Goal: Information Seeking & Learning: Find specific fact

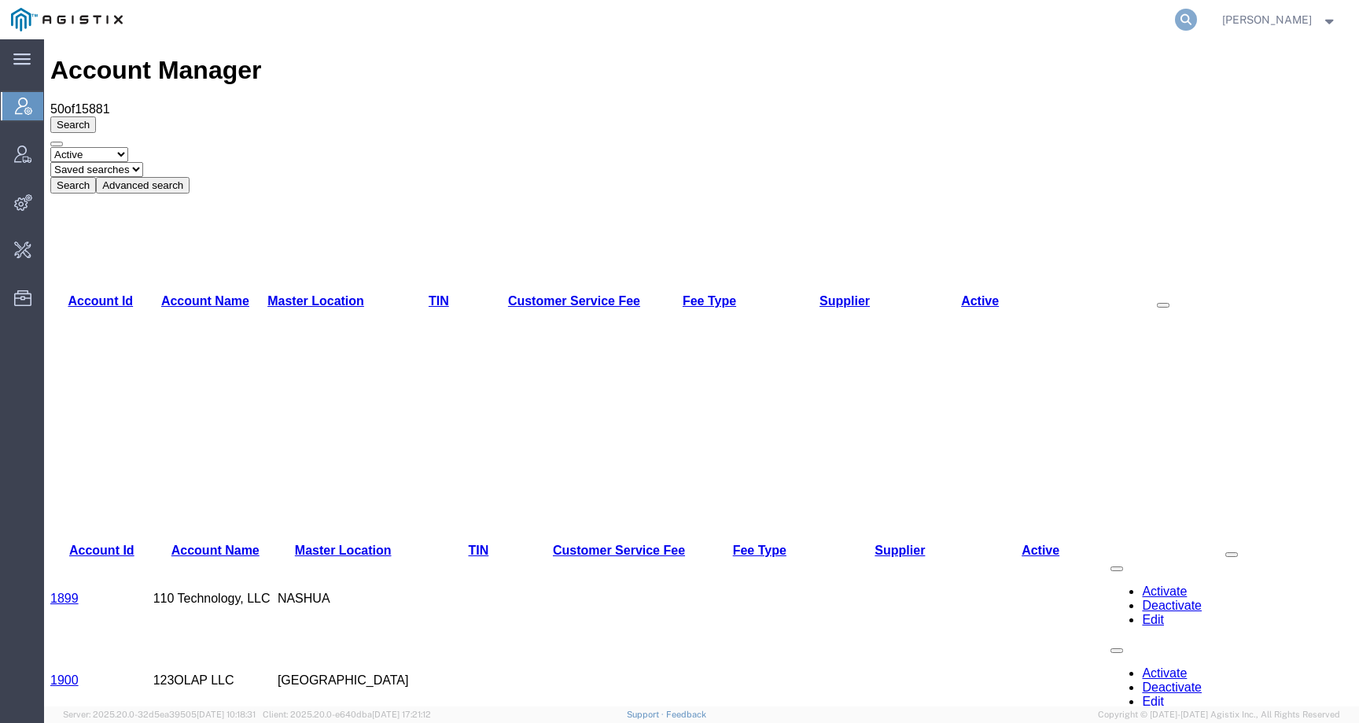
click at [1197, 19] on icon at bounding box center [1186, 20] width 22 height 22
click at [1175, 19] on input "search" at bounding box center [936, 20] width 478 height 38
paste input "56996912"
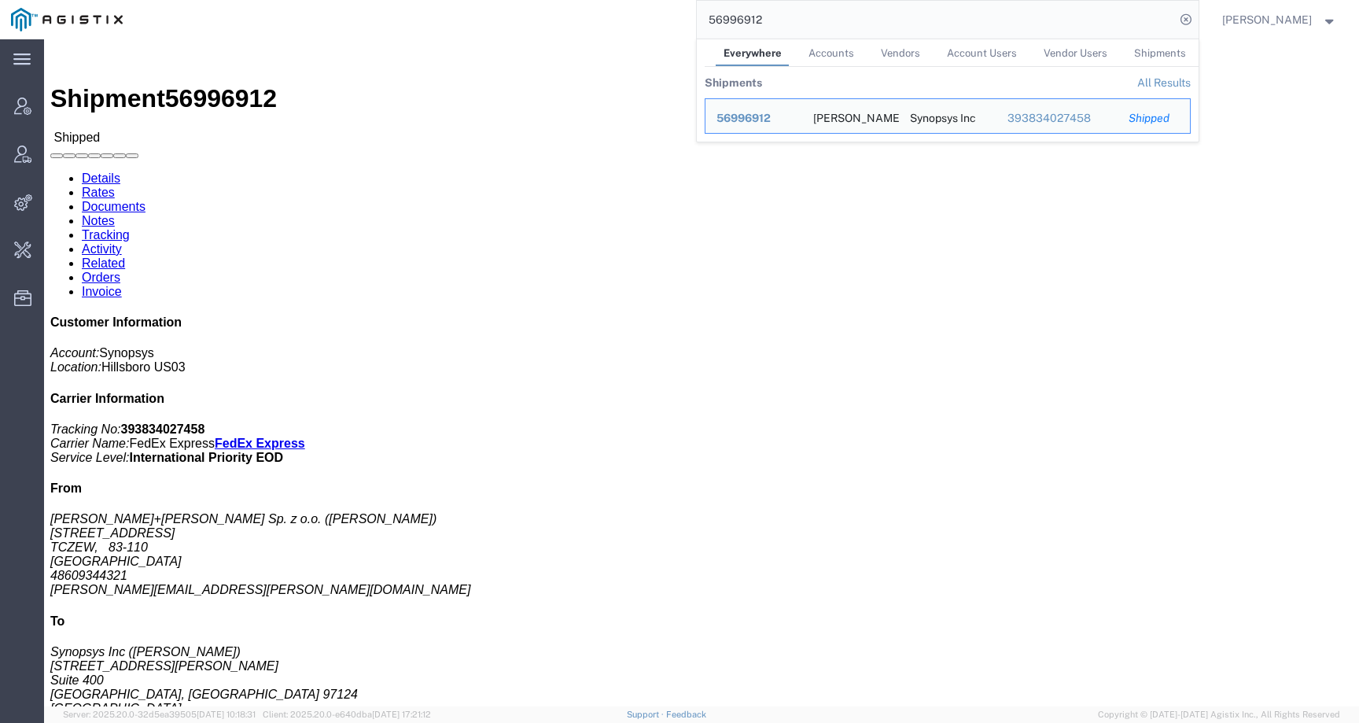
drag, startPoint x: 823, startPoint y: 13, endPoint x: 599, endPoint y: 13, distance: 224.2
click at [599, 13] on div "56996912 Everywhere Accounts Vendors Account Users Vendor Users Shipments Shipm…" at bounding box center [666, 19] width 1065 height 39
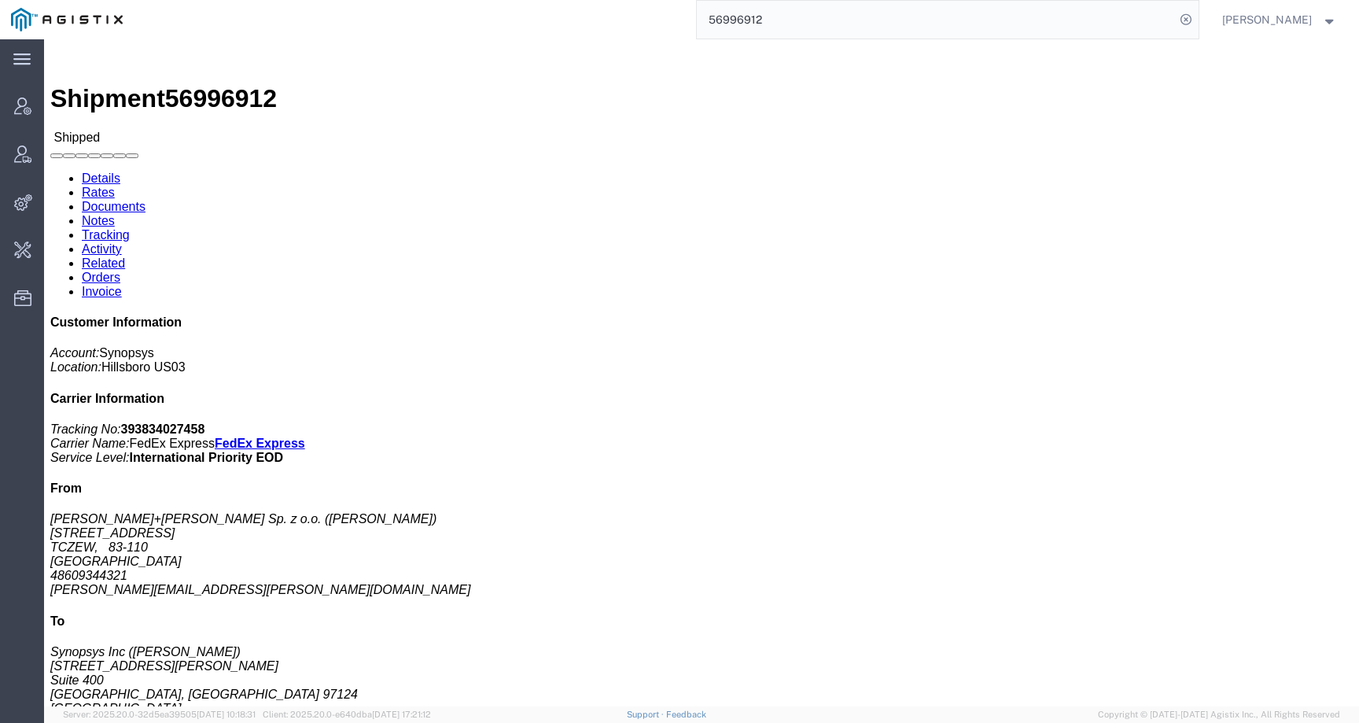
paste input "7078363"
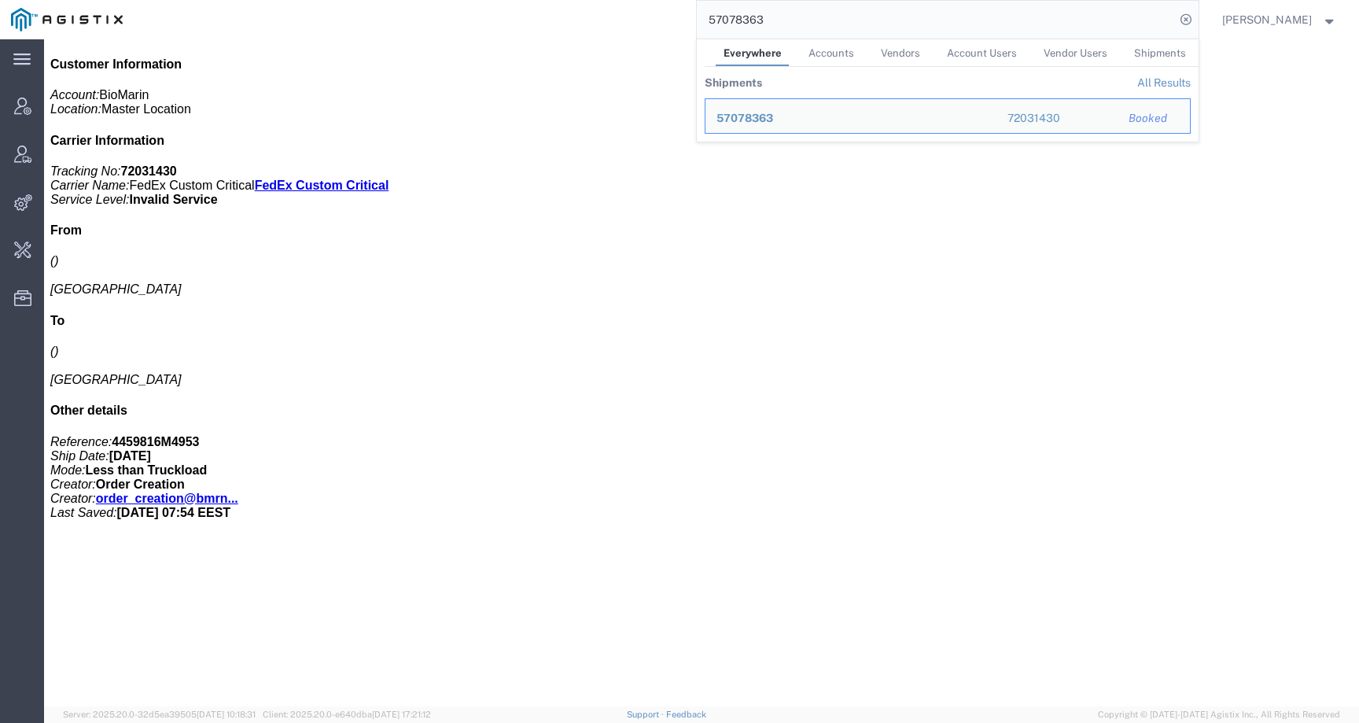
scroll to position [366, 0]
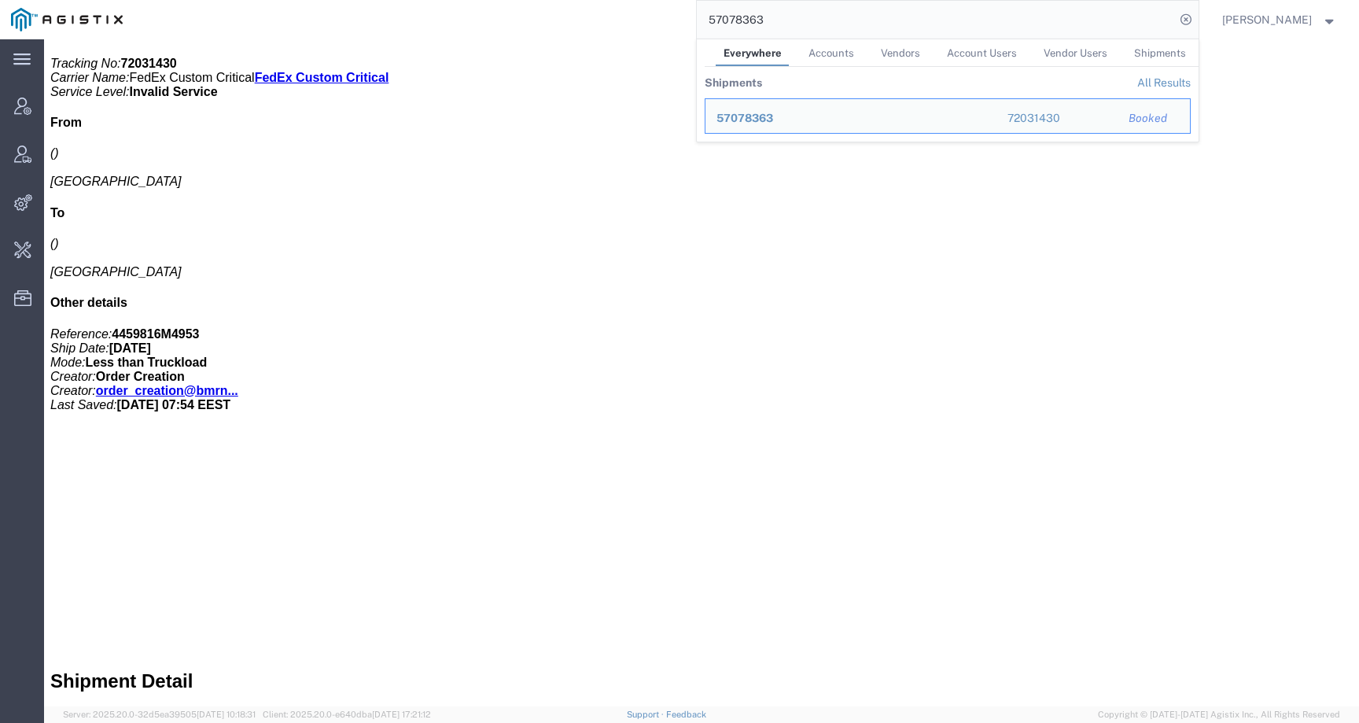
click div "Ship From Ship To Pickup & Delivery Dates Edit Date and Time Pickup Date: Picku…"
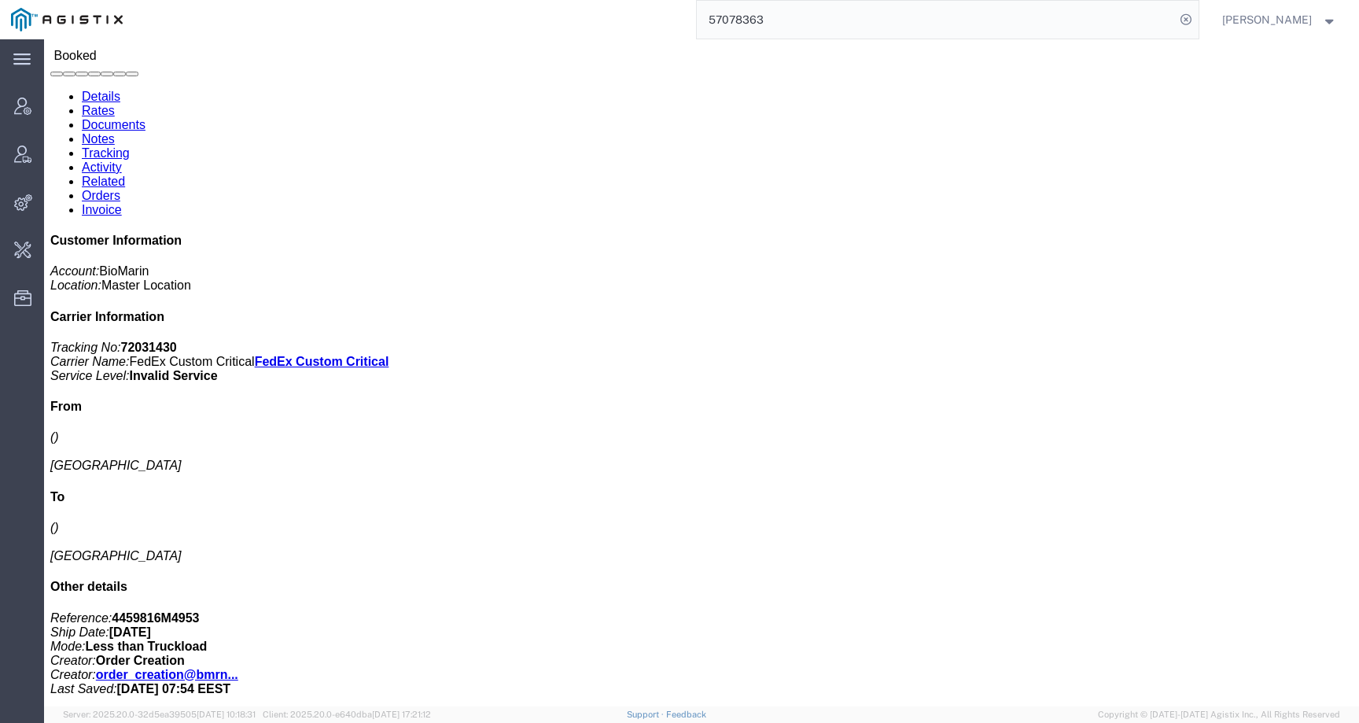
scroll to position [0, 0]
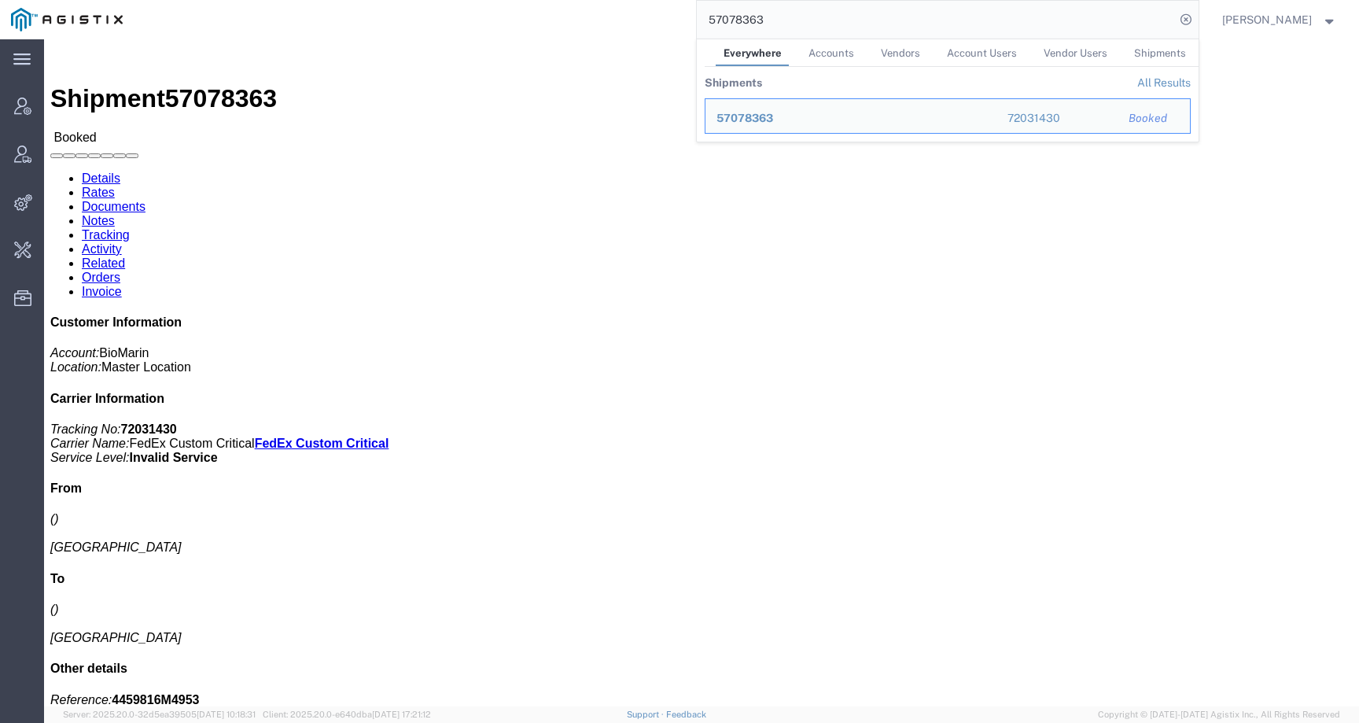
drag, startPoint x: 797, startPoint y: 24, endPoint x: 663, endPoint y: 24, distance: 133.7
click at [663, 24] on div "57078363 Everywhere Accounts Vendors Account Users Vendor Users Shipments Shipm…" at bounding box center [666, 19] width 1065 height 39
paste input "1918514334"
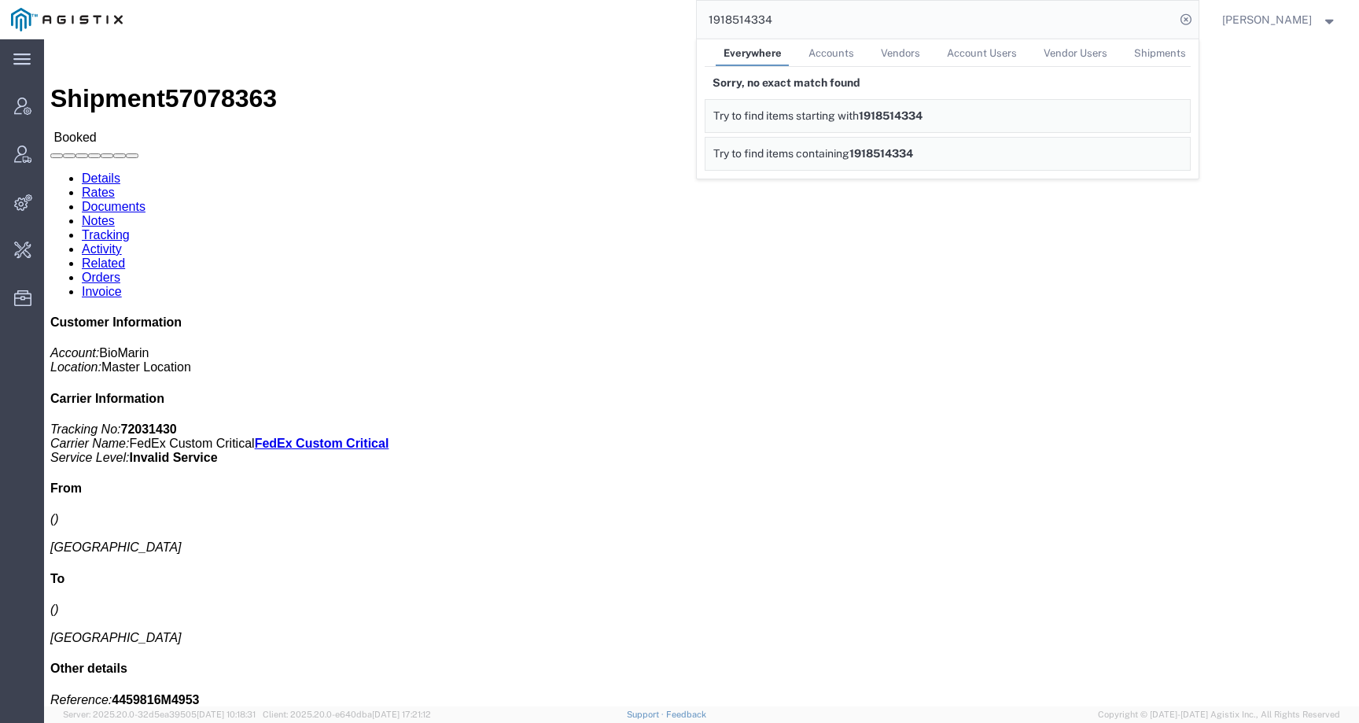
click at [42, 24] on img at bounding box center [67, 20] width 112 height 24
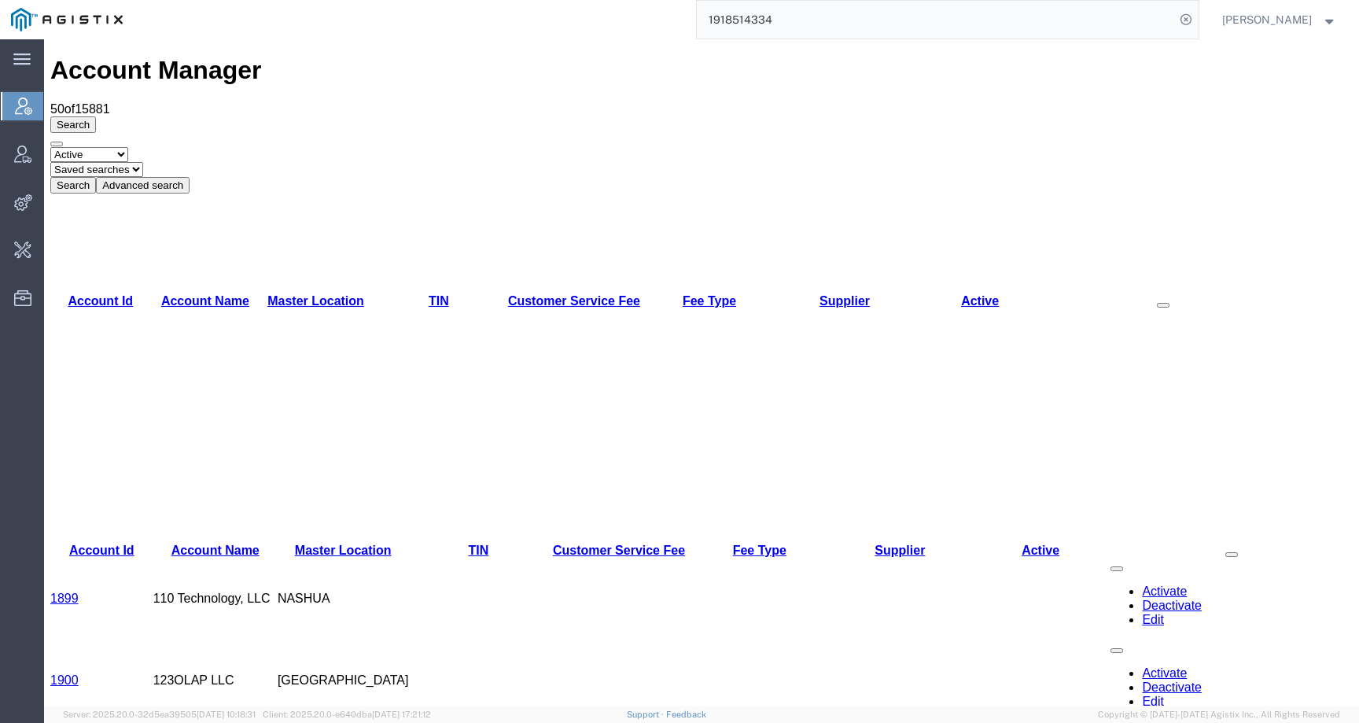
drag, startPoint x: 806, startPoint y: 28, endPoint x: 665, endPoint y: 26, distance: 140.8
click at [665, 26] on div "1918514334" at bounding box center [666, 19] width 1065 height 39
drag, startPoint x: 818, startPoint y: 28, endPoint x: 691, endPoint y: 28, distance: 127.4
click at [691, 28] on div "1918514334" at bounding box center [666, 19] width 1065 height 39
drag, startPoint x: 840, startPoint y: 13, endPoint x: 837, endPoint y: 35, distance: 22.3
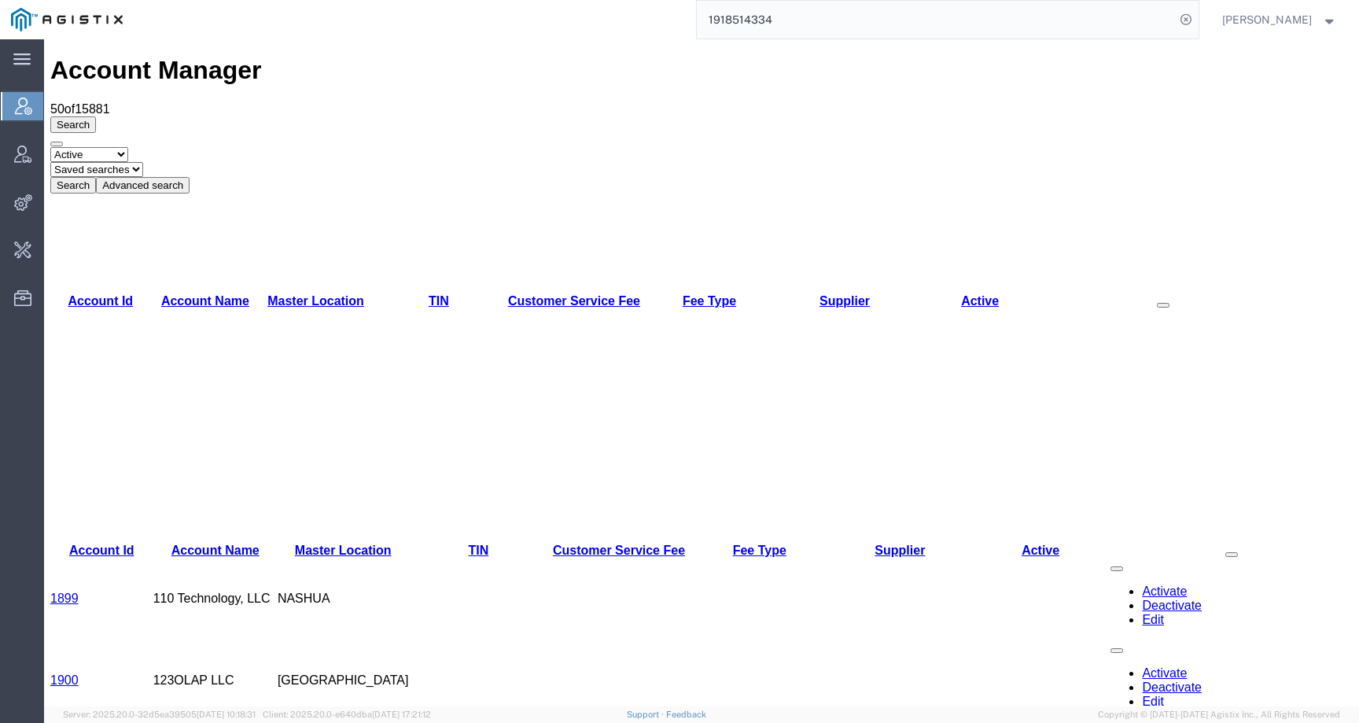
click at [837, 35] on input "1918514334" at bounding box center [936, 20] width 478 height 38
paste input "5705136"
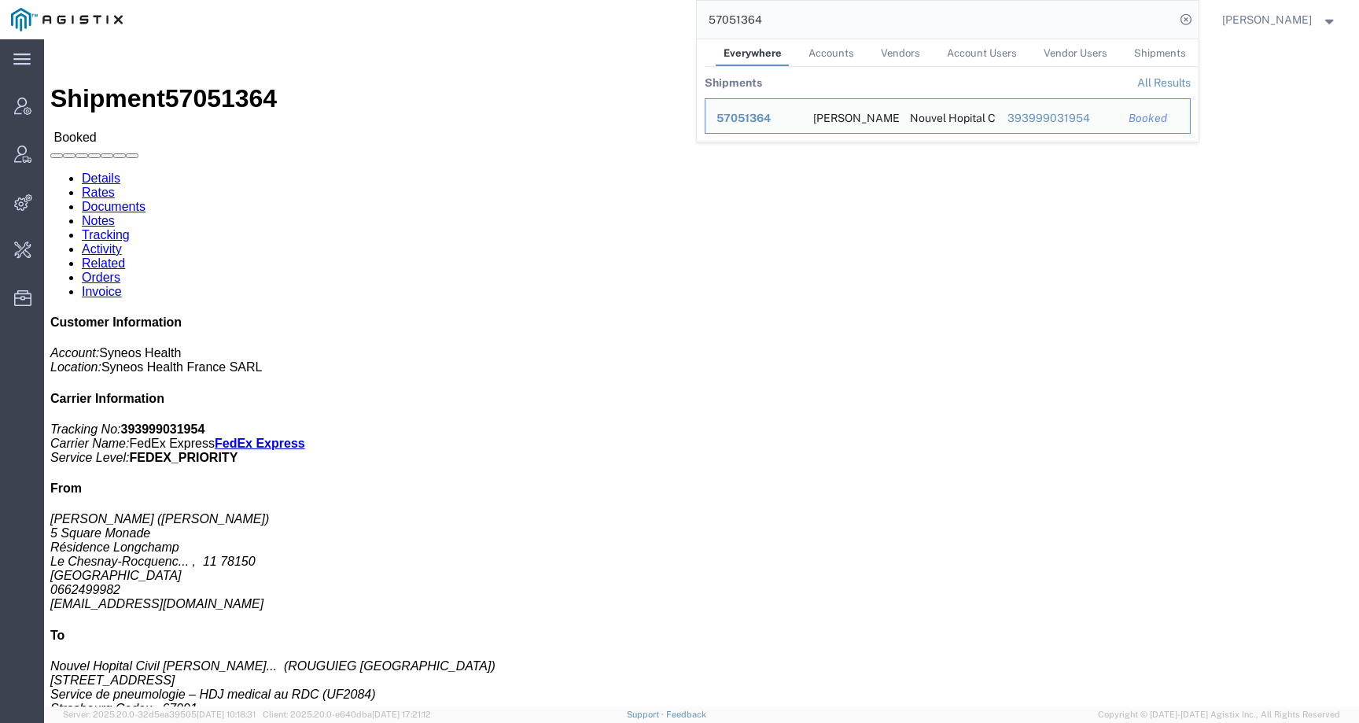
drag, startPoint x: 791, startPoint y: 19, endPoint x: 649, endPoint y: 15, distance: 141.7
click at [648, 15] on div "57051364 Everywhere Accounts Vendors Account Users Vendor Users Shipments Shipm…" at bounding box center [666, 19] width 1065 height 39
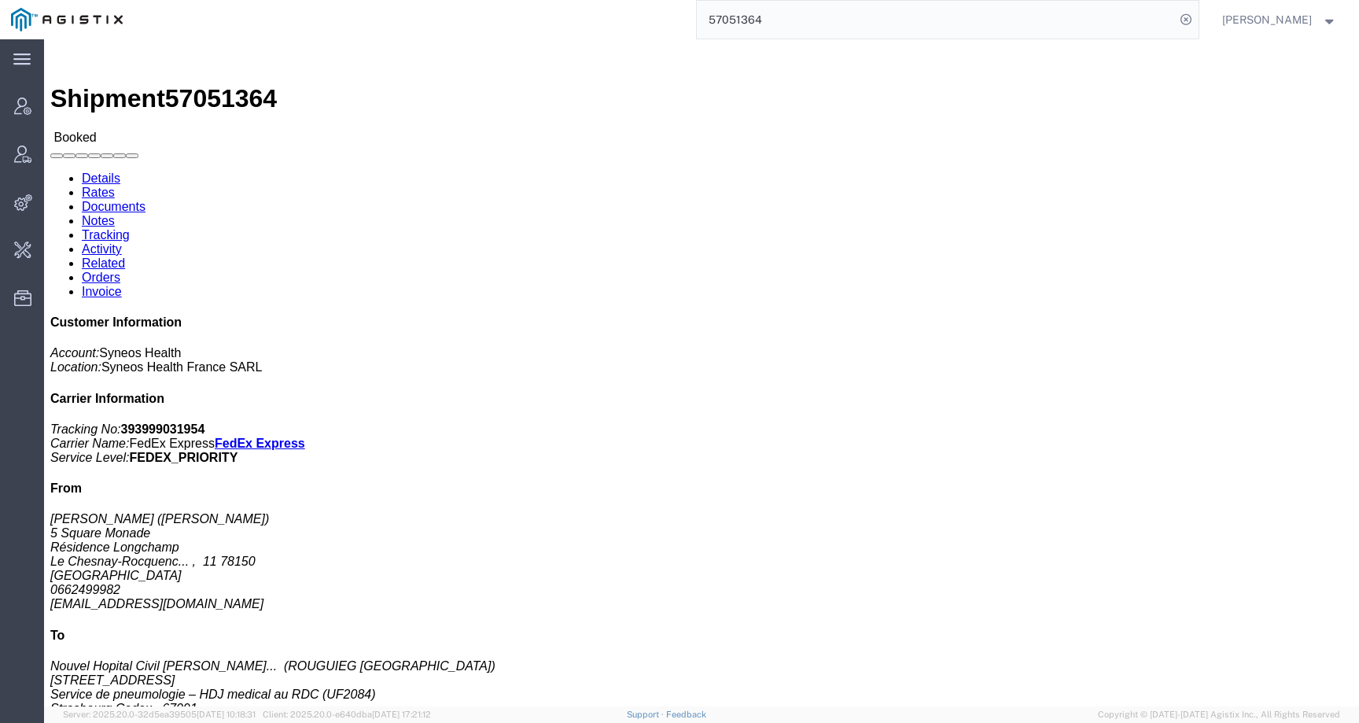
paste input "62810"
type input "57062810"
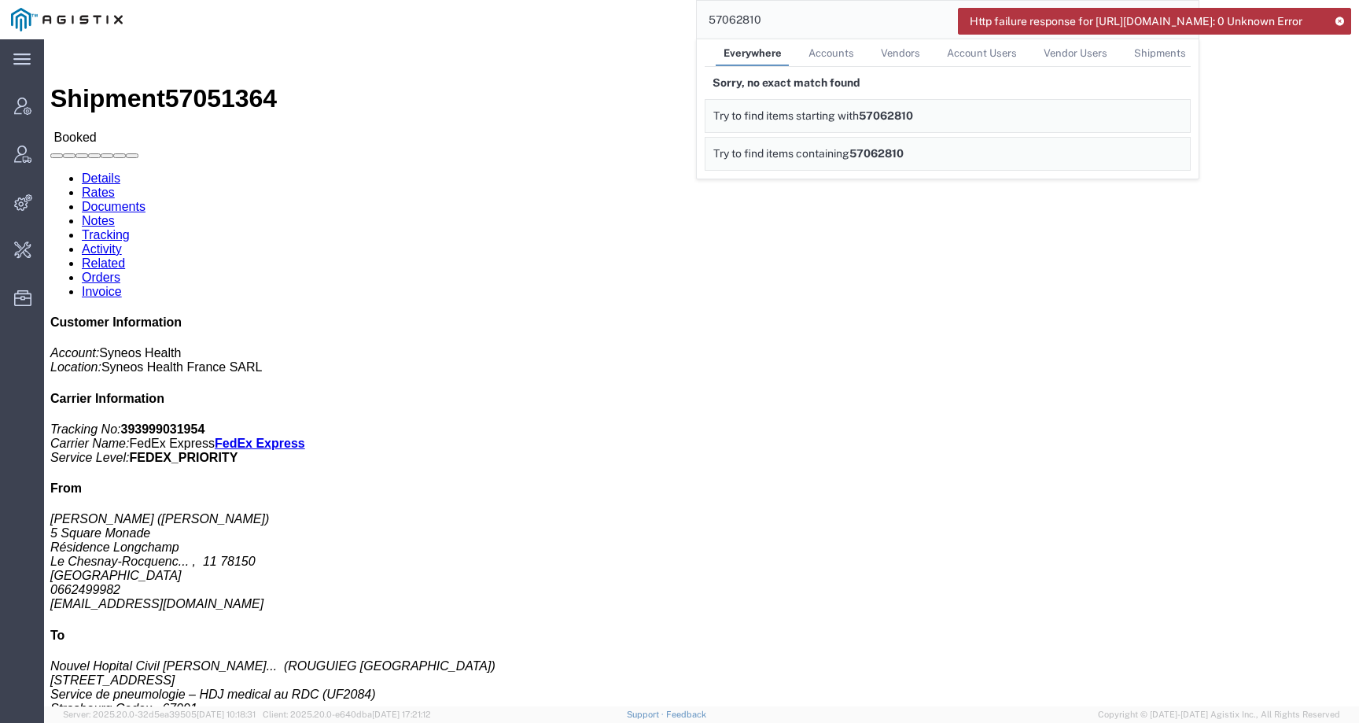
click at [88, 17] on img at bounding box center [67, 20] width 112 height 24
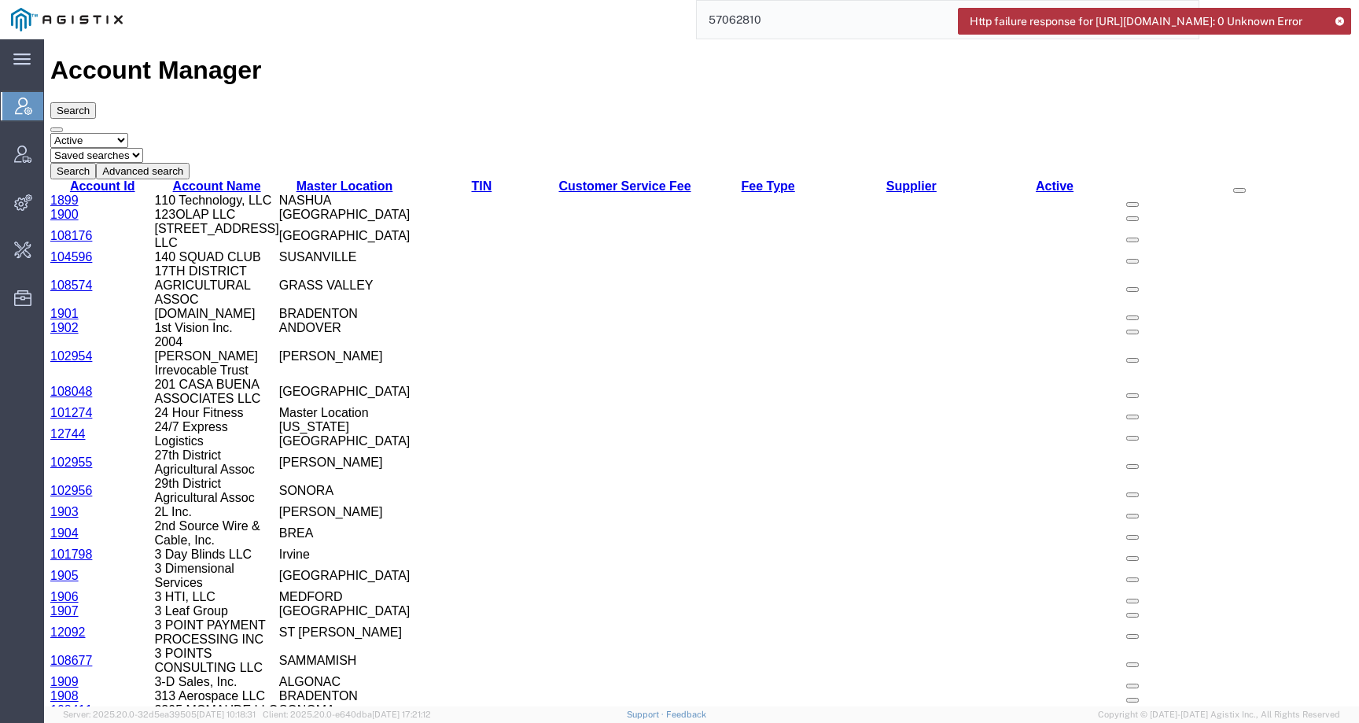
click at [1342, 21] on icon at bounding box center [1339, 21] width 11 height 9
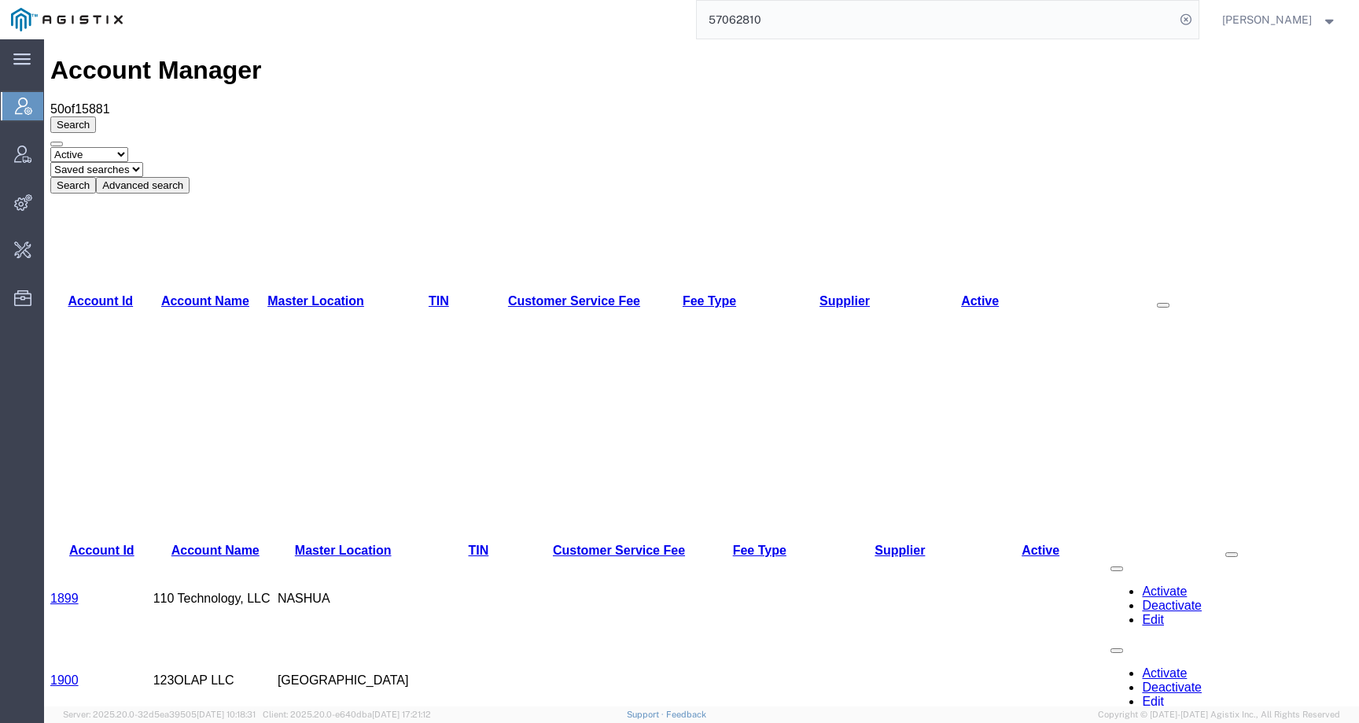
click at [828, 14] on input "57062810" at bounding box center [936, 20] width 478 height 38
click at [1192, 19] on icon at bounding box center [1186, 20] width 22 height 22
click at [1146, 18] on input "search" at bounding box center [936, 20] width 478 height 38
paste input "57062810"
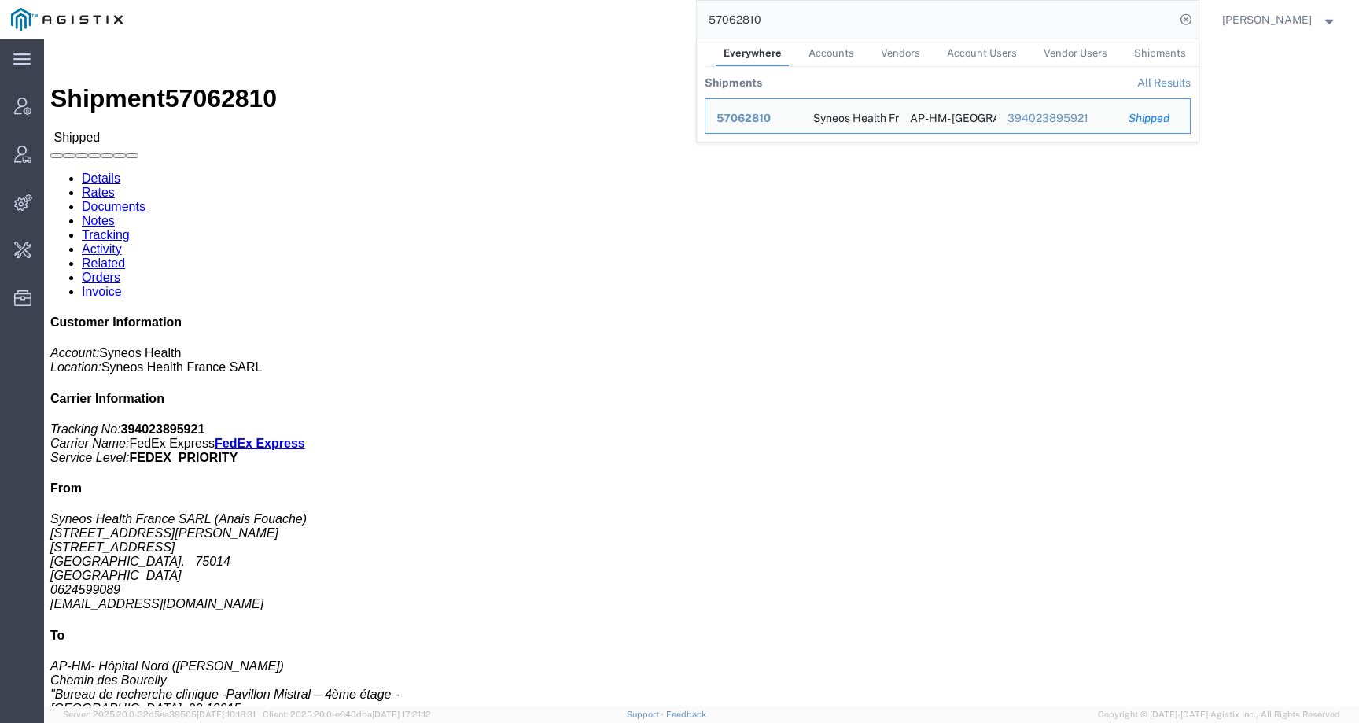
click at [55, 9] on img at bounding box center [67, 20] width 112 height 24
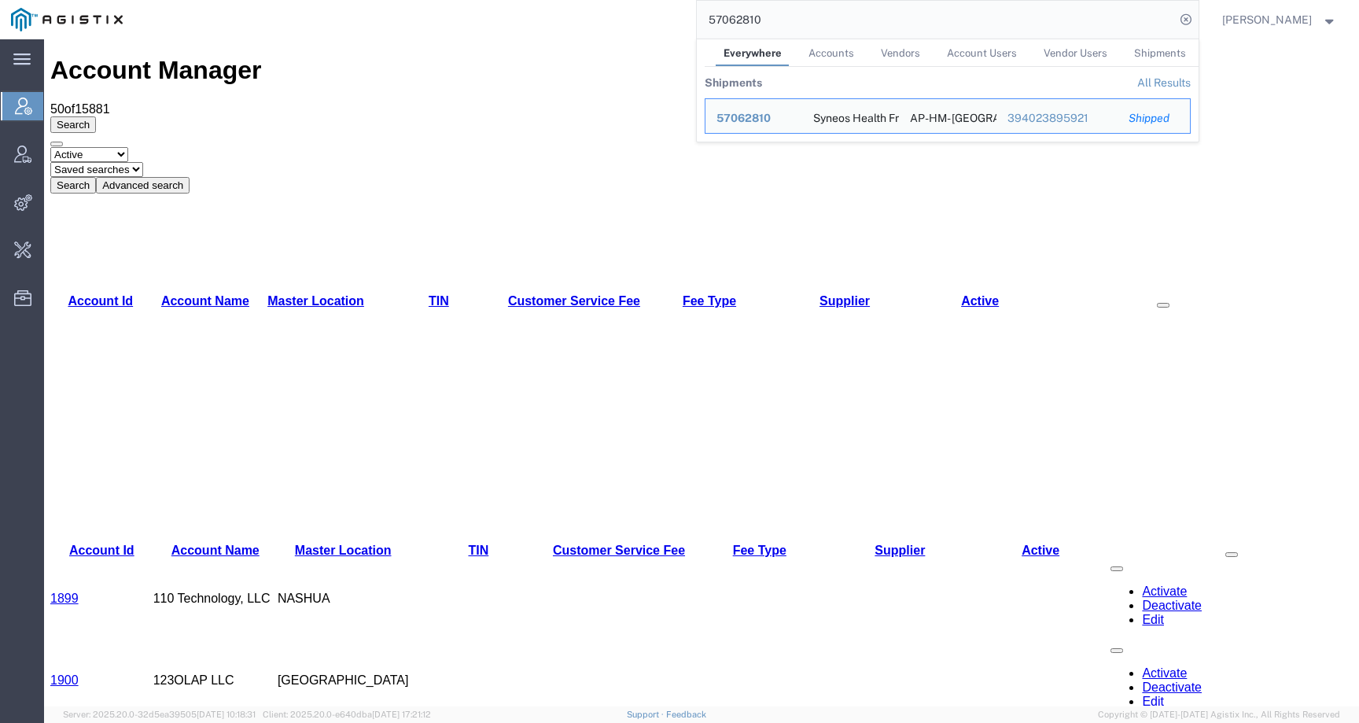
drag, startPoint x: 845, startPoint y: 20, endPoint x: 705, endPoint y: 19, distance: 140.0
click at [705, 19] on div "57062810 Everywhere Accounts Vendors Account Users Vendor Users Shipments Shipm…" at bounding box center [666, 19] width 1065 height 39
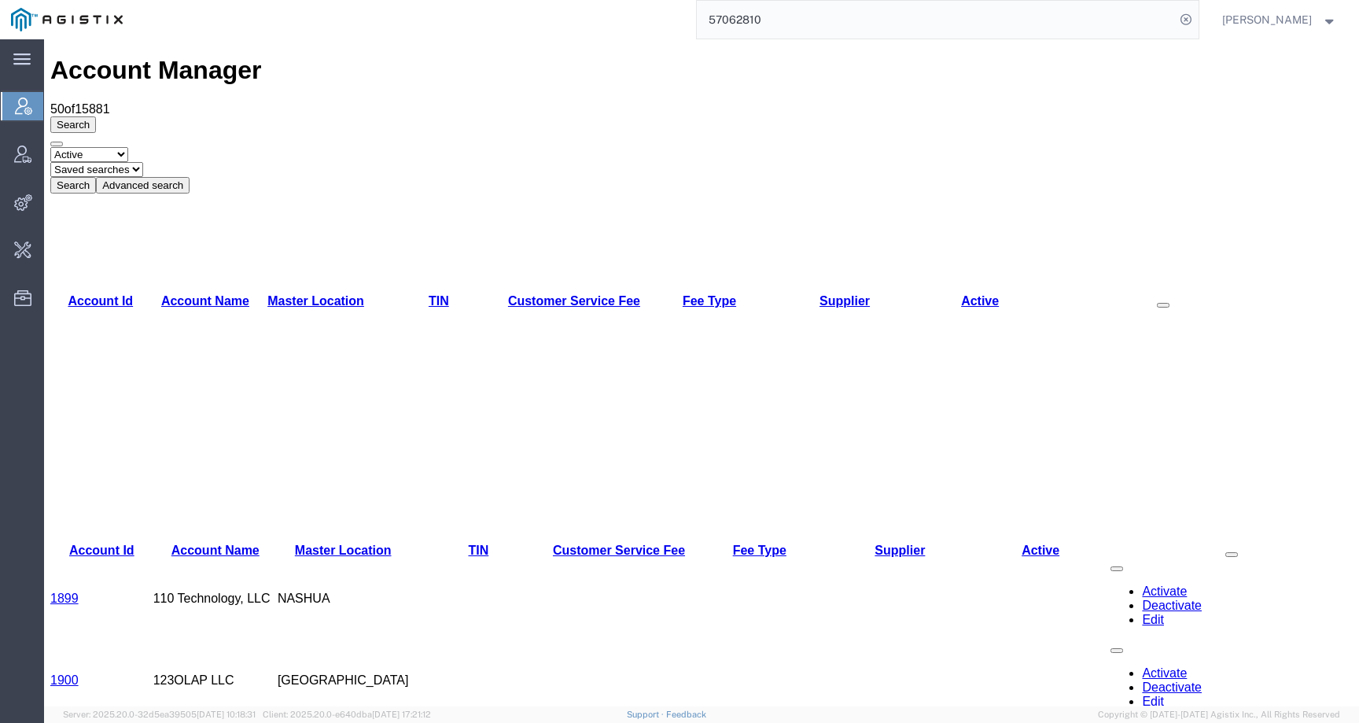
paste input "amy.jones@ametum.com"
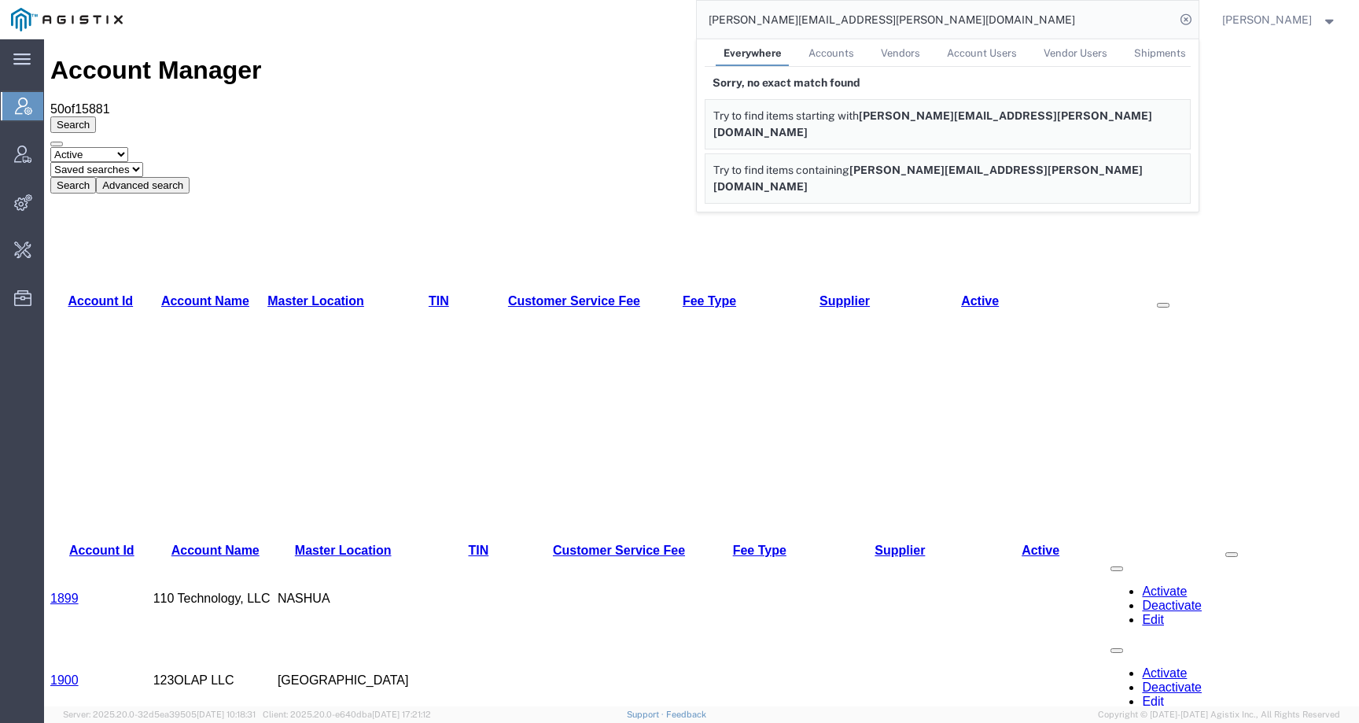
click at [806, 24] on input "amy.jones@ametum.com" at bounding box center [936, 20] width 478 height 38
type input "amy.jones@amentum.com"
click at [94, 23] on img at bounding box center [67, 20] width 112 height 24
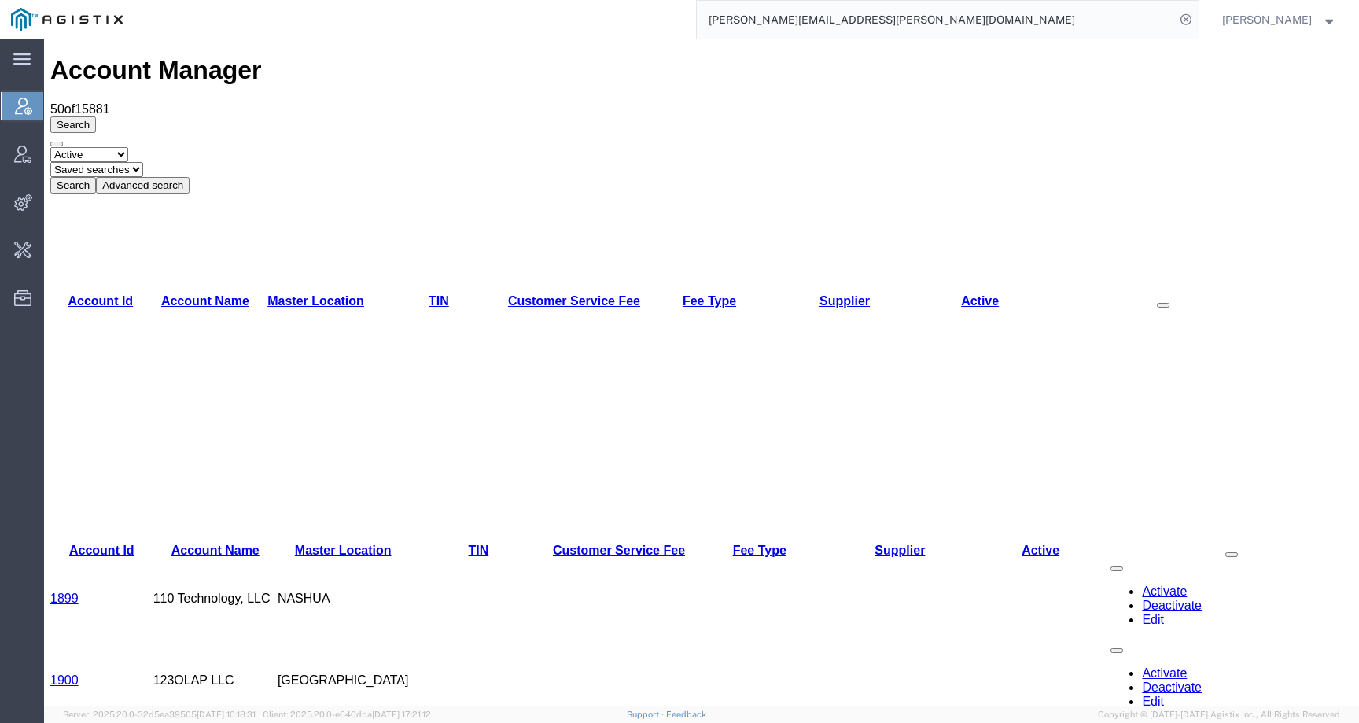
drag, startPoint x: 867, startPoint y: 18, endPoint x: 613, endPoint y: 16, distance: 254.1
click at [613, 16] on div "amy.jones@amentum.com" at bounding box center [666, 19] width 1065 height 39
click at [54, 256] on span "Admin tools" at bounding box center [48, 249] width 11 height 31
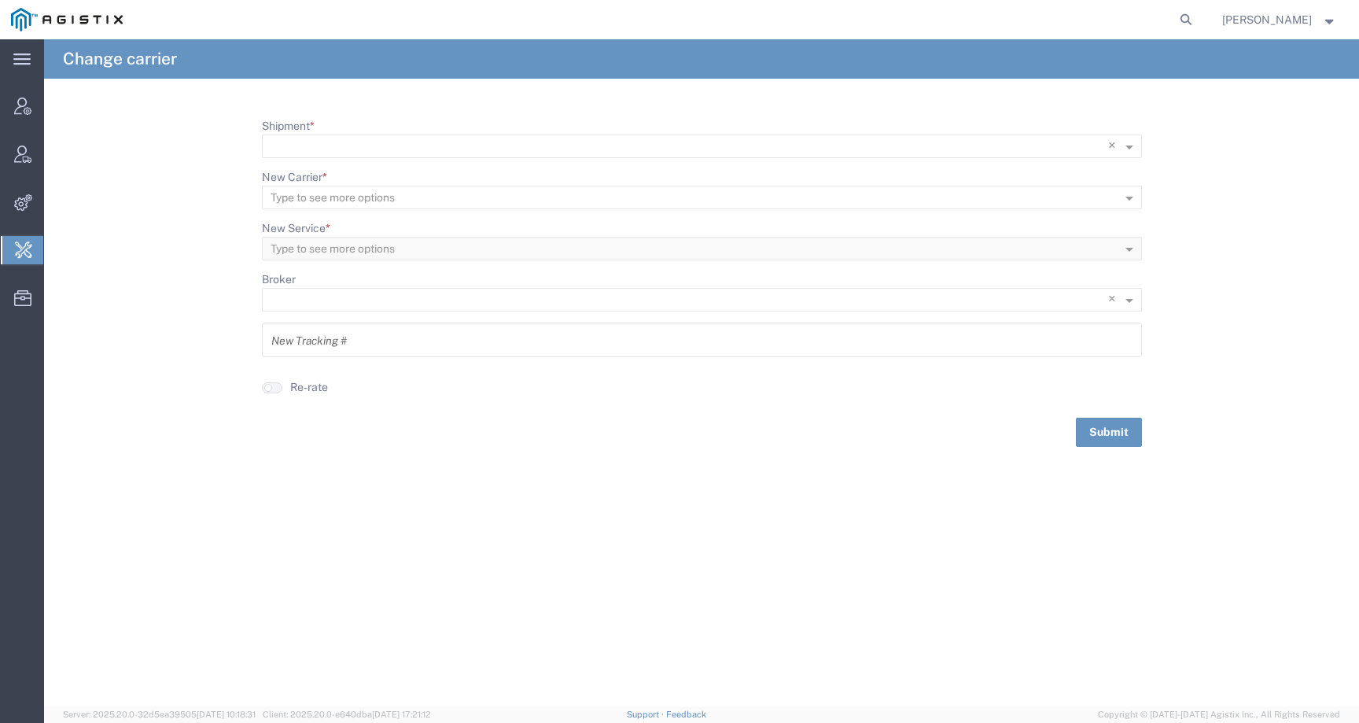
click at [35, 14] on img at bounding box center [67, 20] width 112 height 24
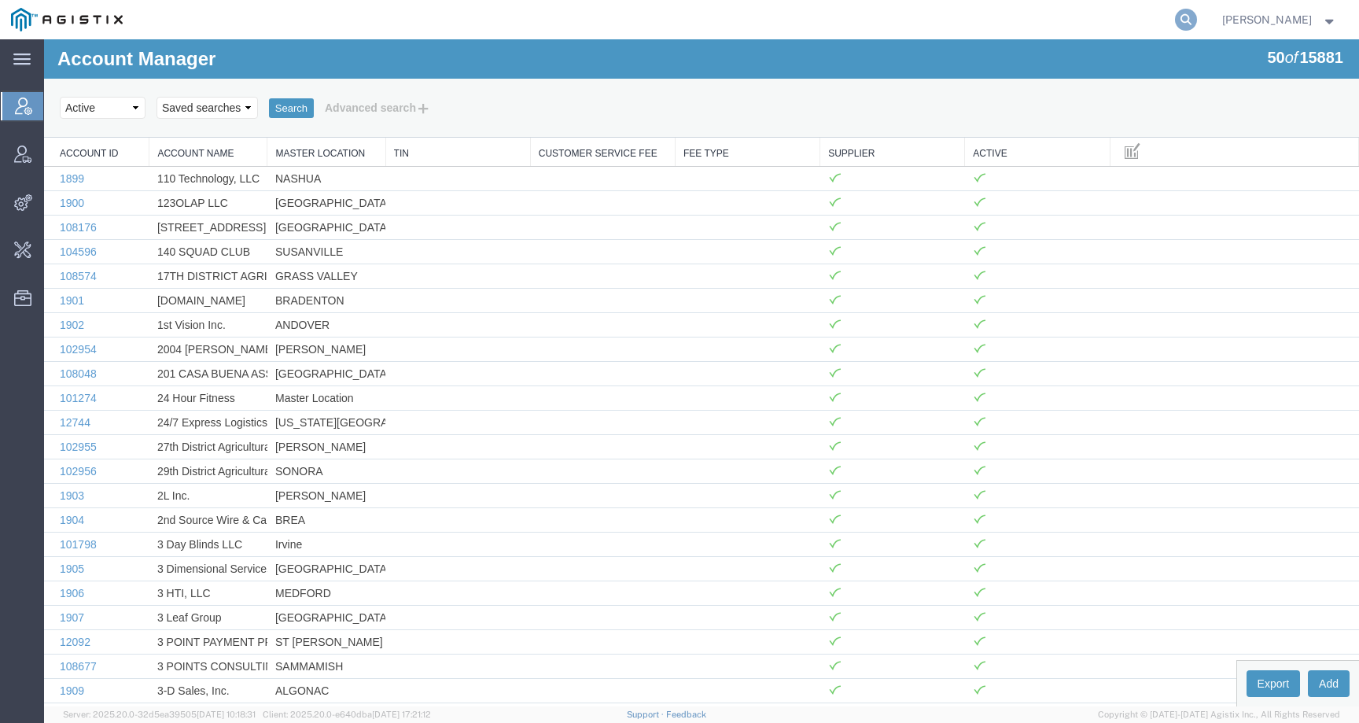
click at [1197, 21] on icon at bounding box center [1186, 20] width 22 height 22
click at [1097, 21] on input "search" at bounding box center [936, 20] width 478 height 38
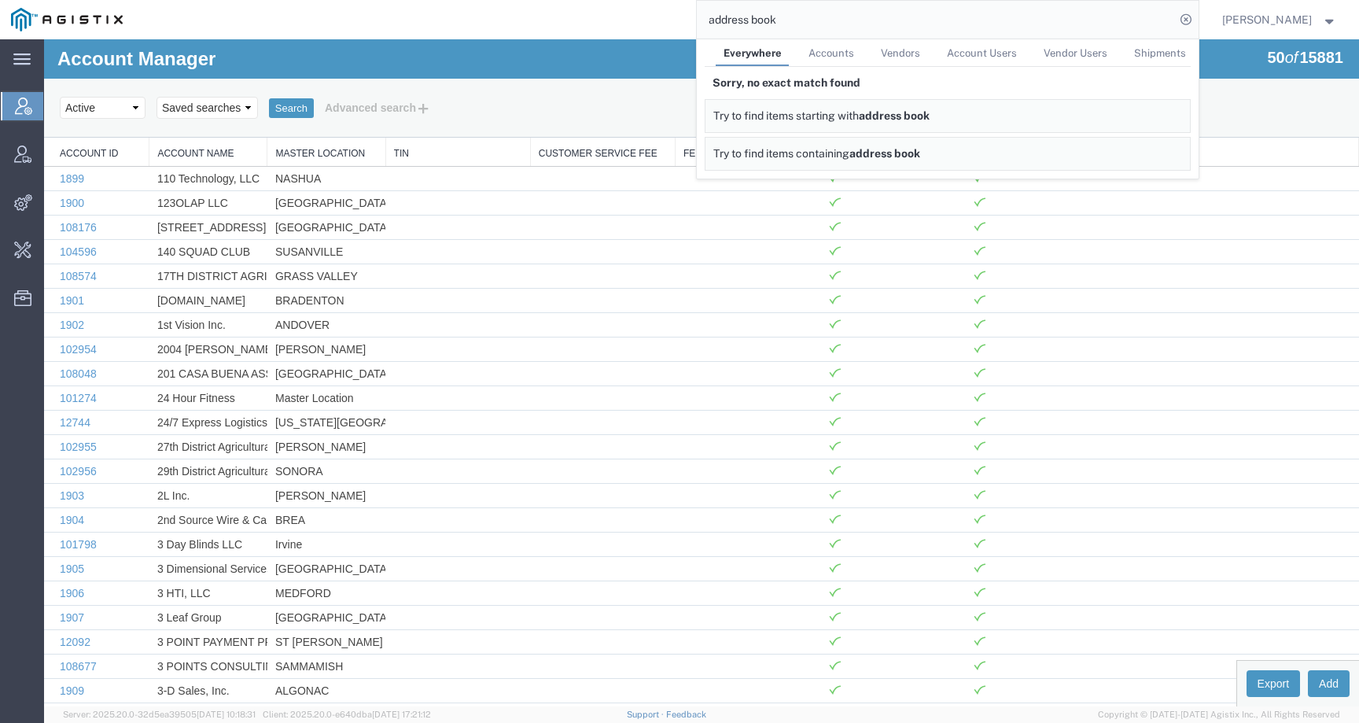
drag, startPoint x: 813, startPoint y: 21, endPoint x: 676, endPoint y: 21, distance: 137.7
click at [676, 21] on div "address book Everywhere Accounts Vendors Account Users Vendor Users Shipments S…" at bounding box center [666, 19] width 1065 height 39
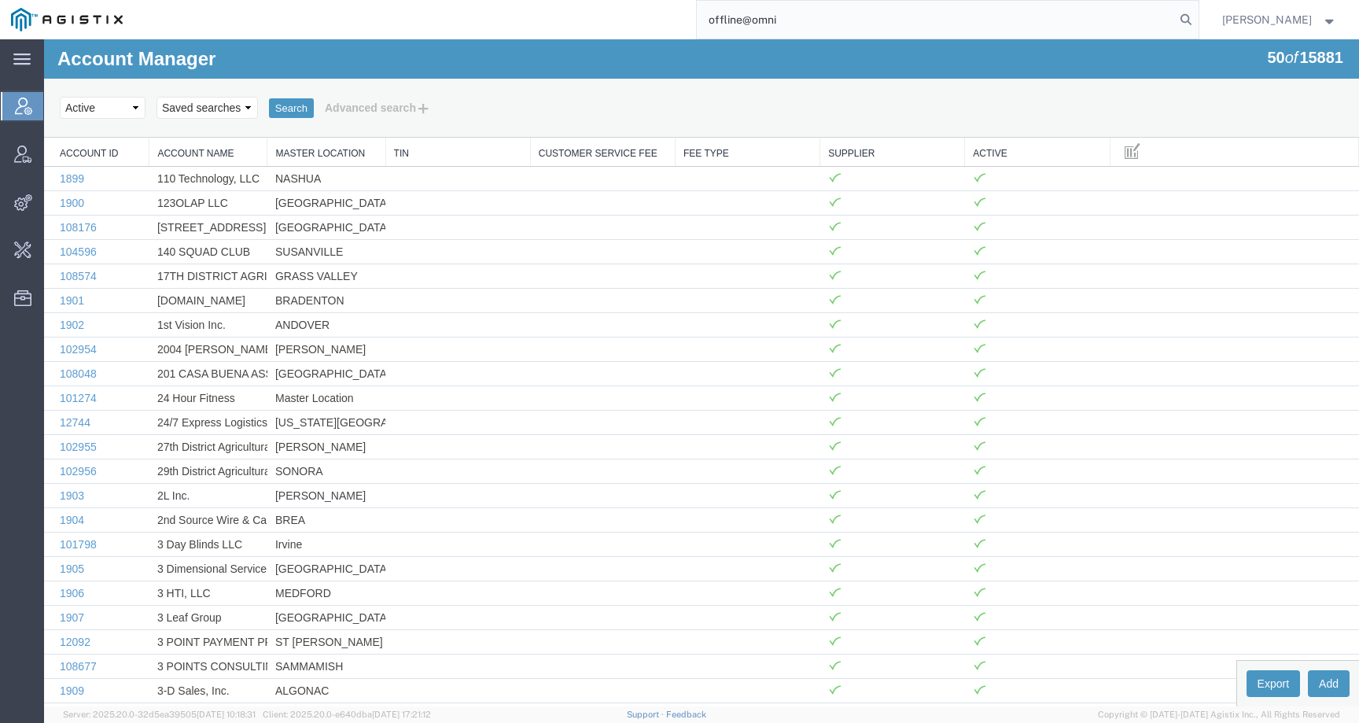
type input "offline@omni"
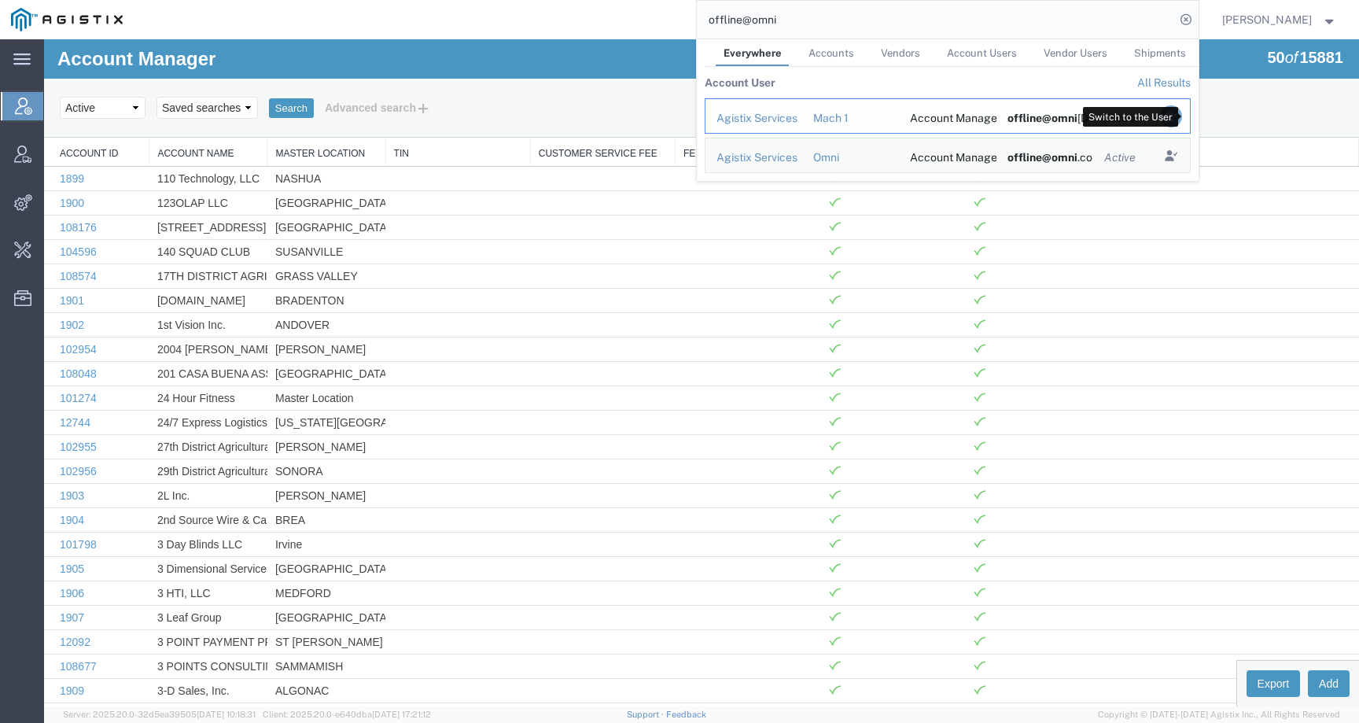
click at [1182, 115] on icon "Search Results" at bounding box center [1171, 116] width 22 height 22
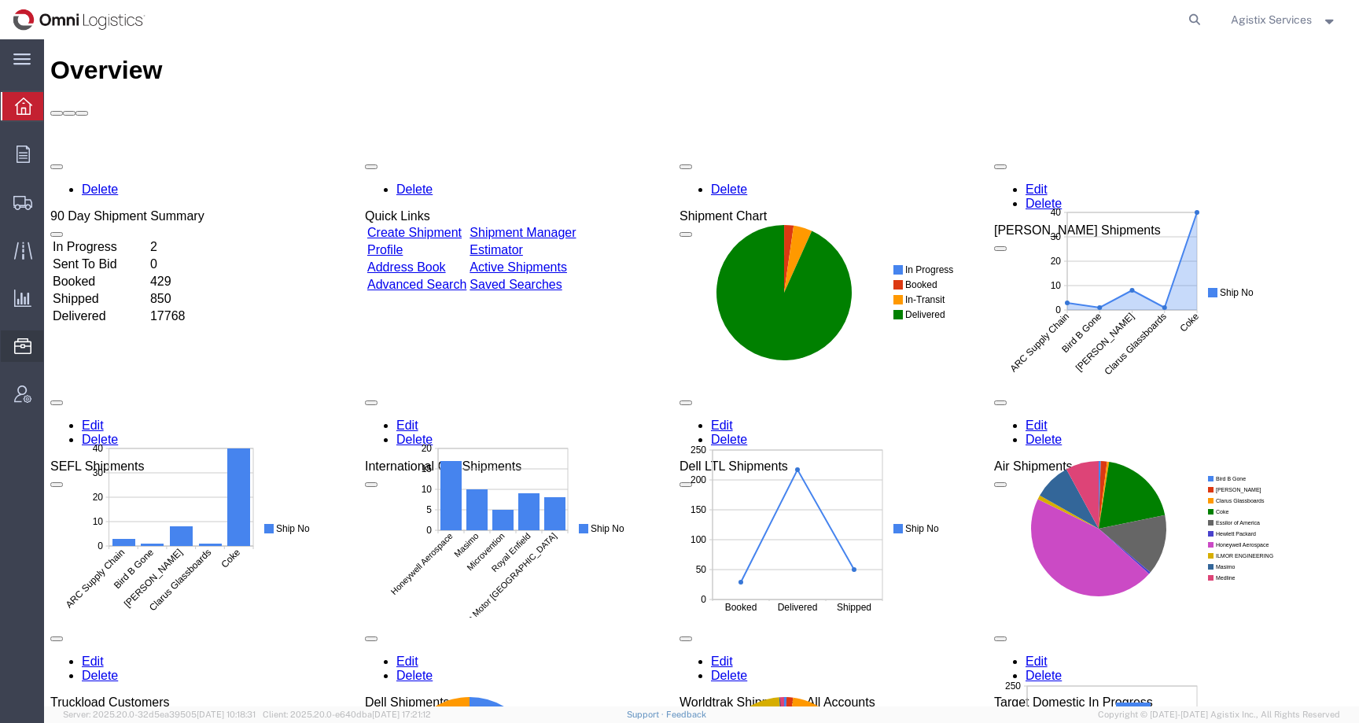
click at [0, 0] on span "Address Book" at bounding box center [0, 0] width 0 height 0
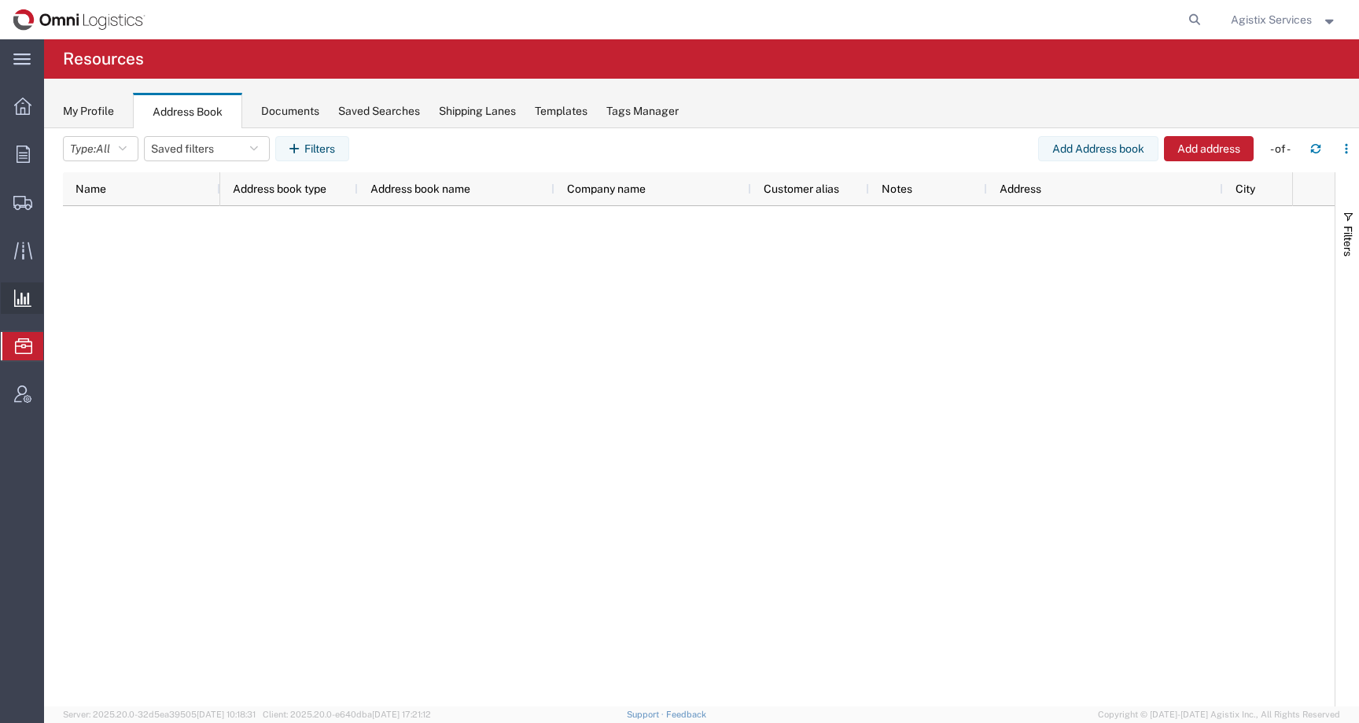
click at [54, 297] on span "Analytics" at bounding box center [48, 297] width 11 height 31
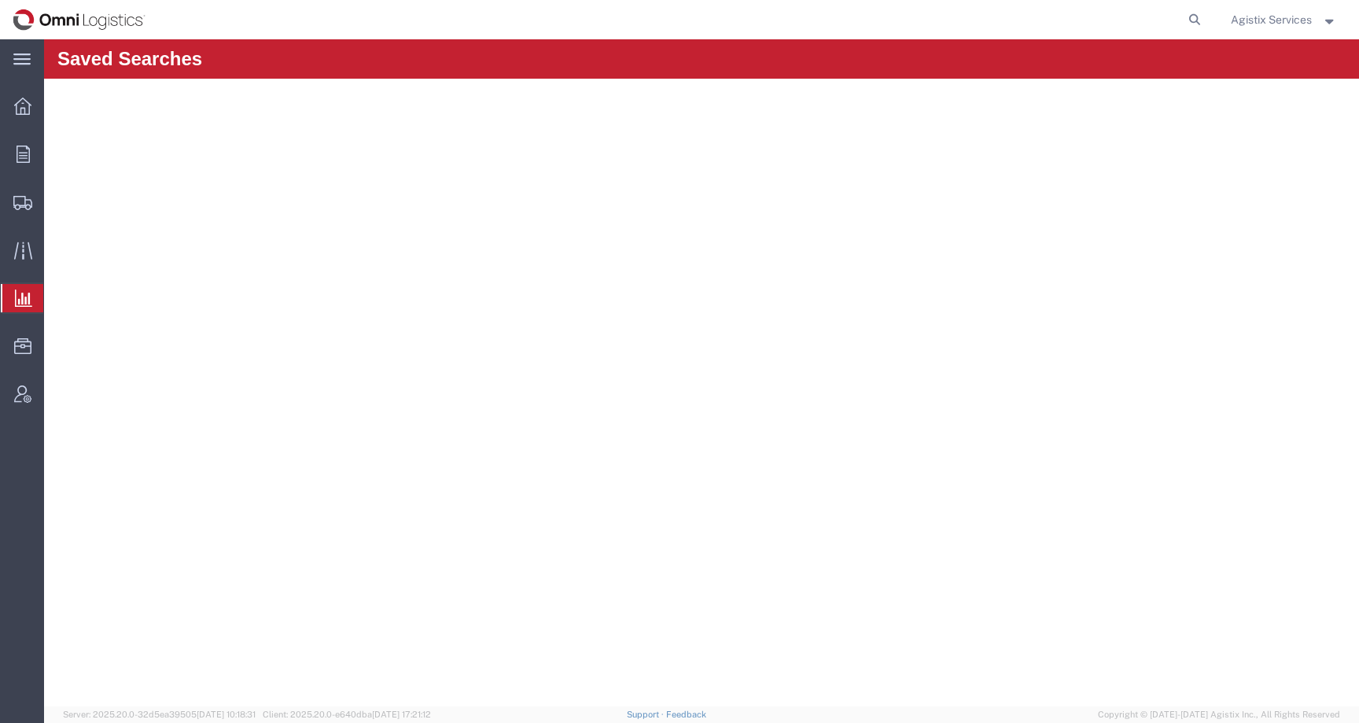
click at [1303, 17] on span "Agistix Services" at bounding box center [1271, 19] width 81 height 17
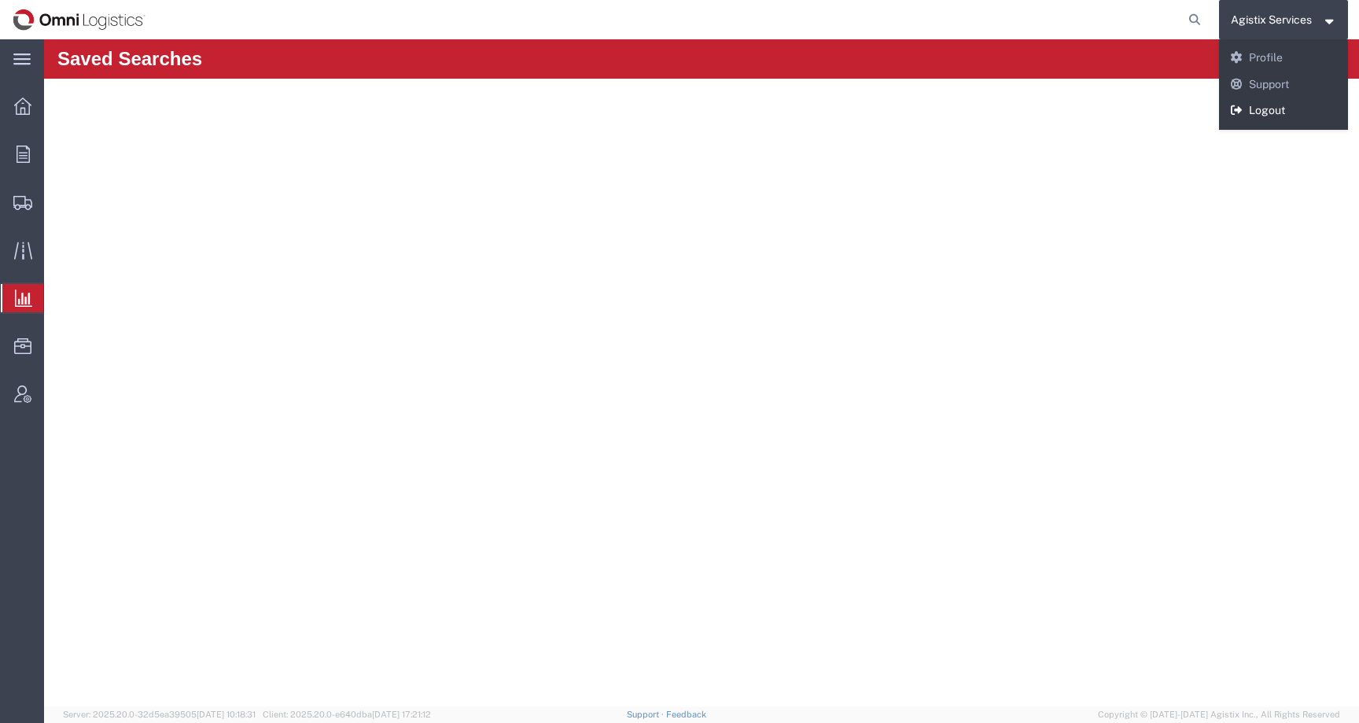
click at [1256, 112] on link "Logout" at bounding box center [1284, 111] width 130 height 27
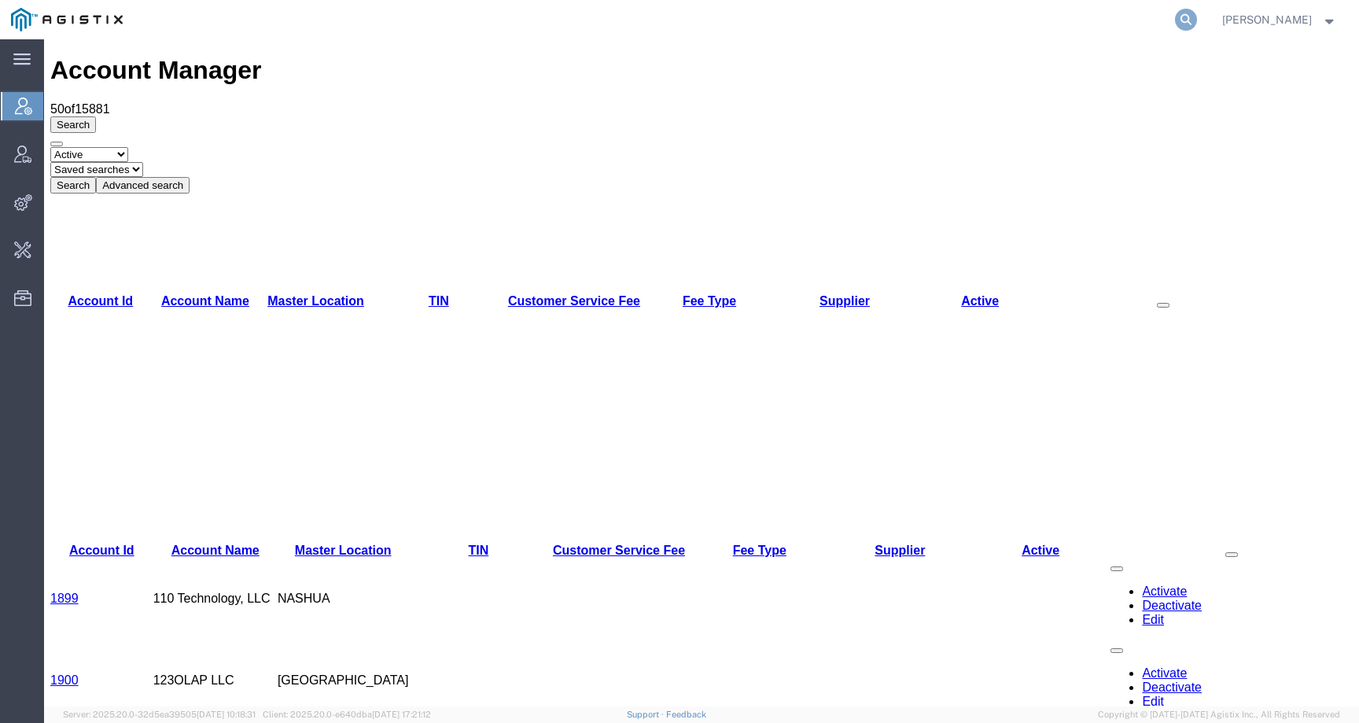
click at [1197, 24] on icon at bounding box center [1186, 20] width 22 height 22
click at [1155, 24] on input "search" at bounding box center [936, 20] width 478 height 38
drag, startPoint x: 856, startPoint y: 17, endPoint x: 706, endPoint y: 16, distance: 150.3
click at [706, 16] on div "offline@dync" at bounding box center [666, 19] width 1065 height 39
type input "amentum"
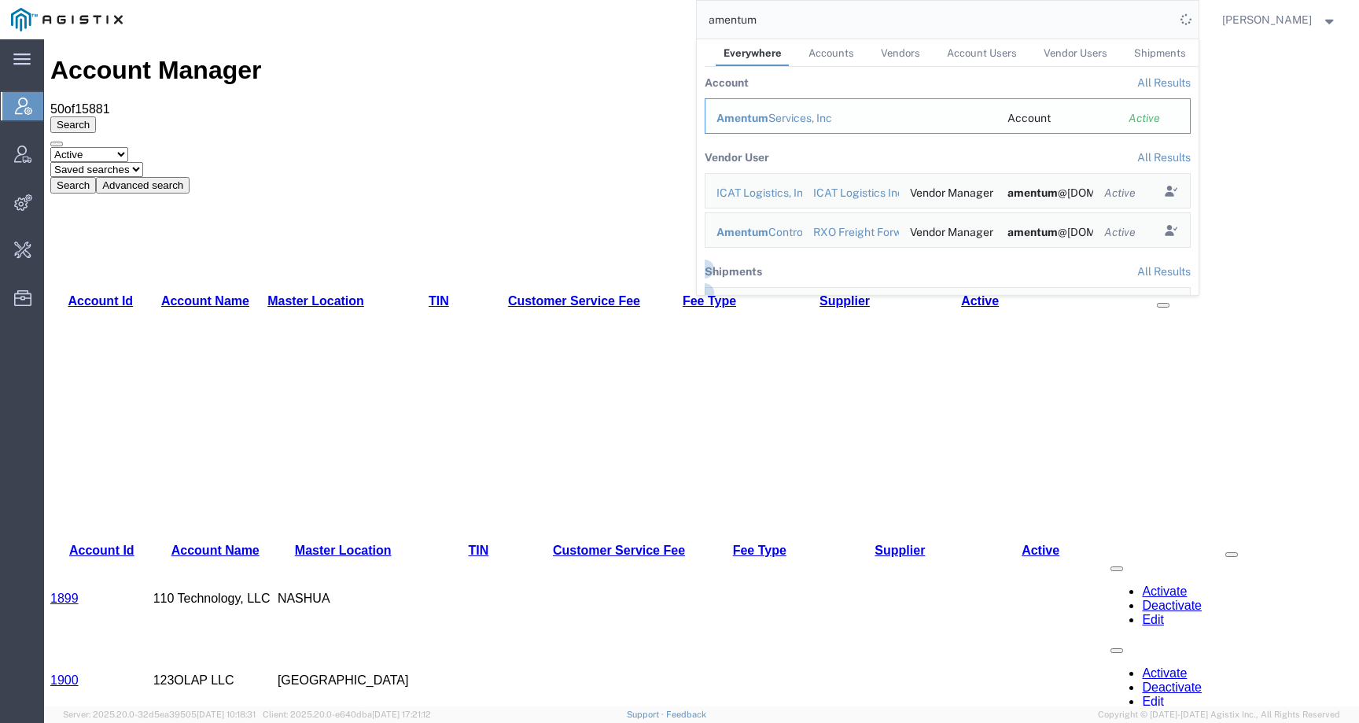
click at [766, 115] on span "Amentum" at bounding box center [743, 118] width 52 height 13
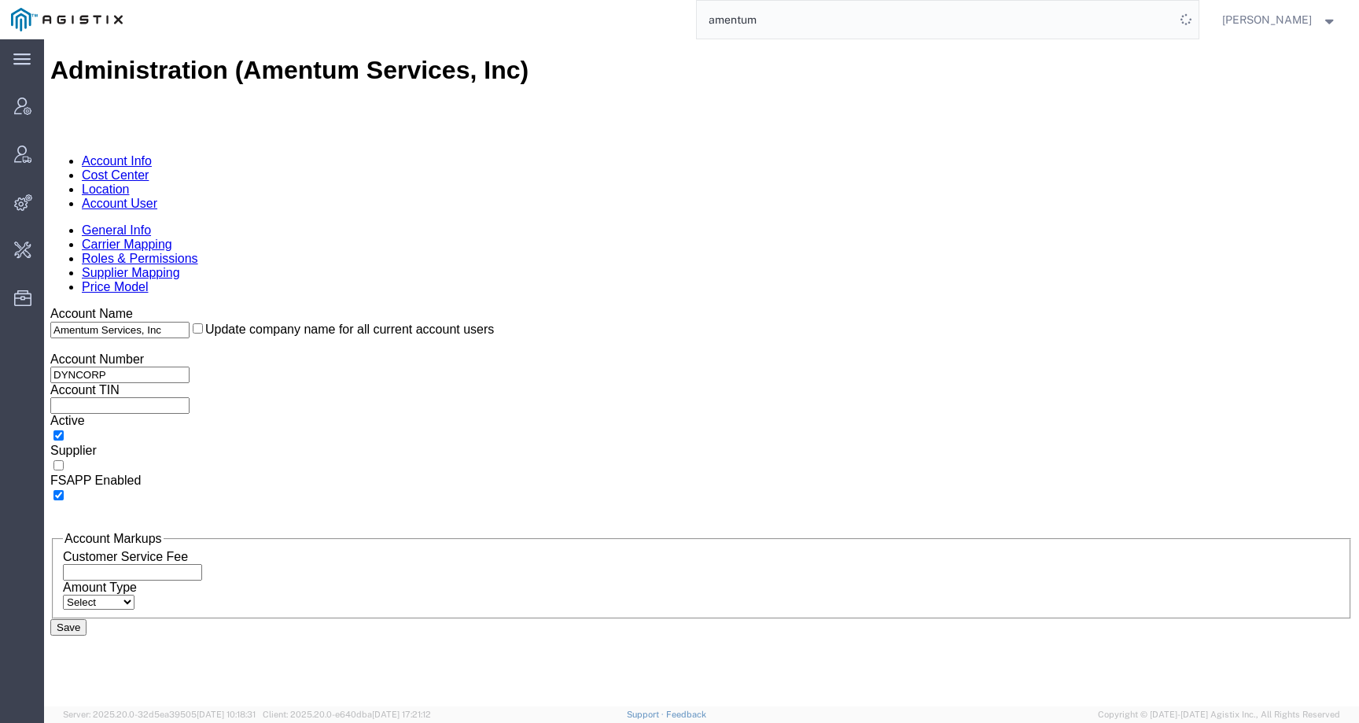
click at [157, 197] on link "Account User" at bounding box center [120, 203] width 76 height 13
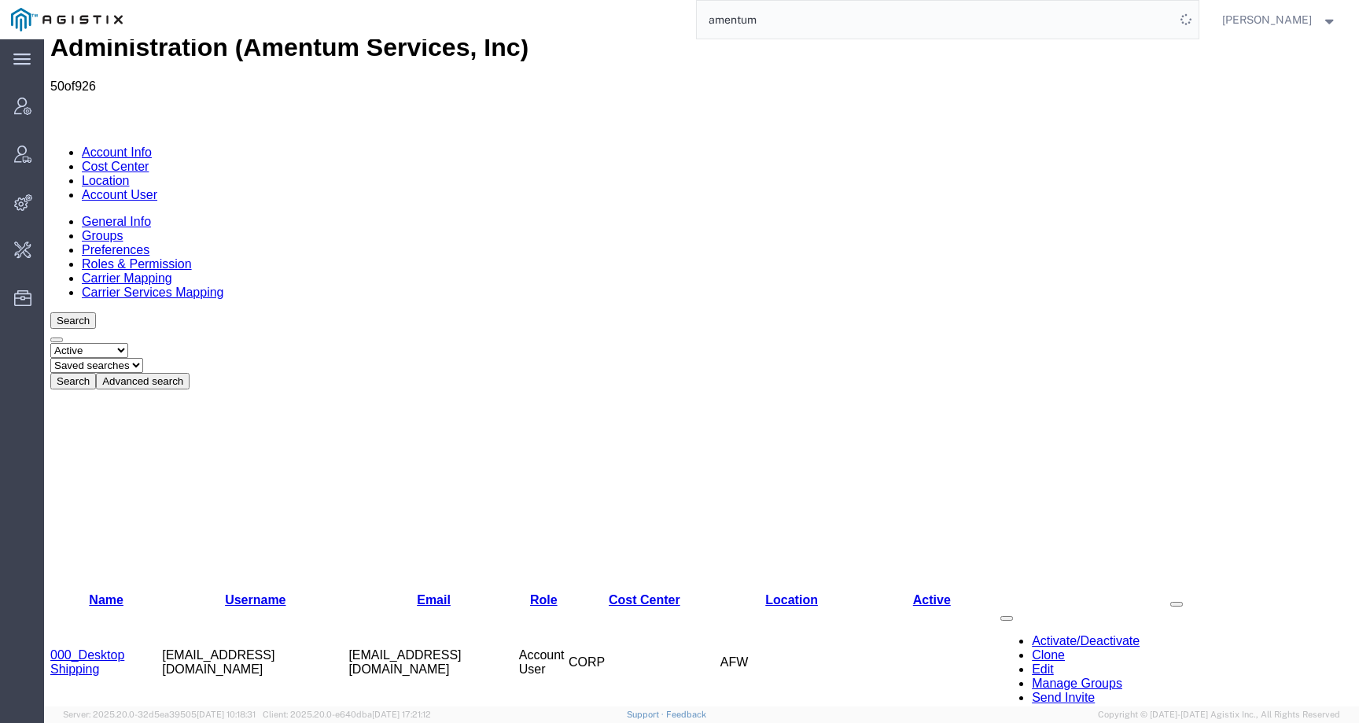
scroll to position [36, 0]
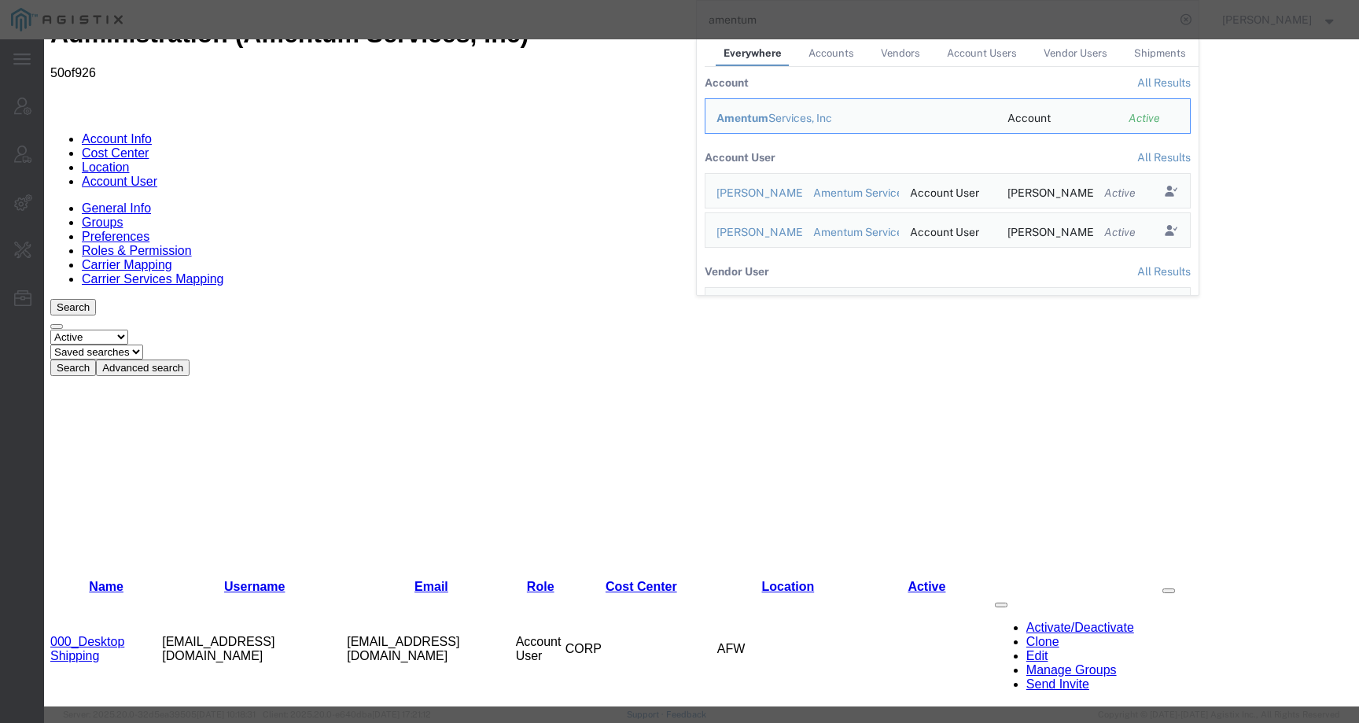
select select "DEPARTMENT"
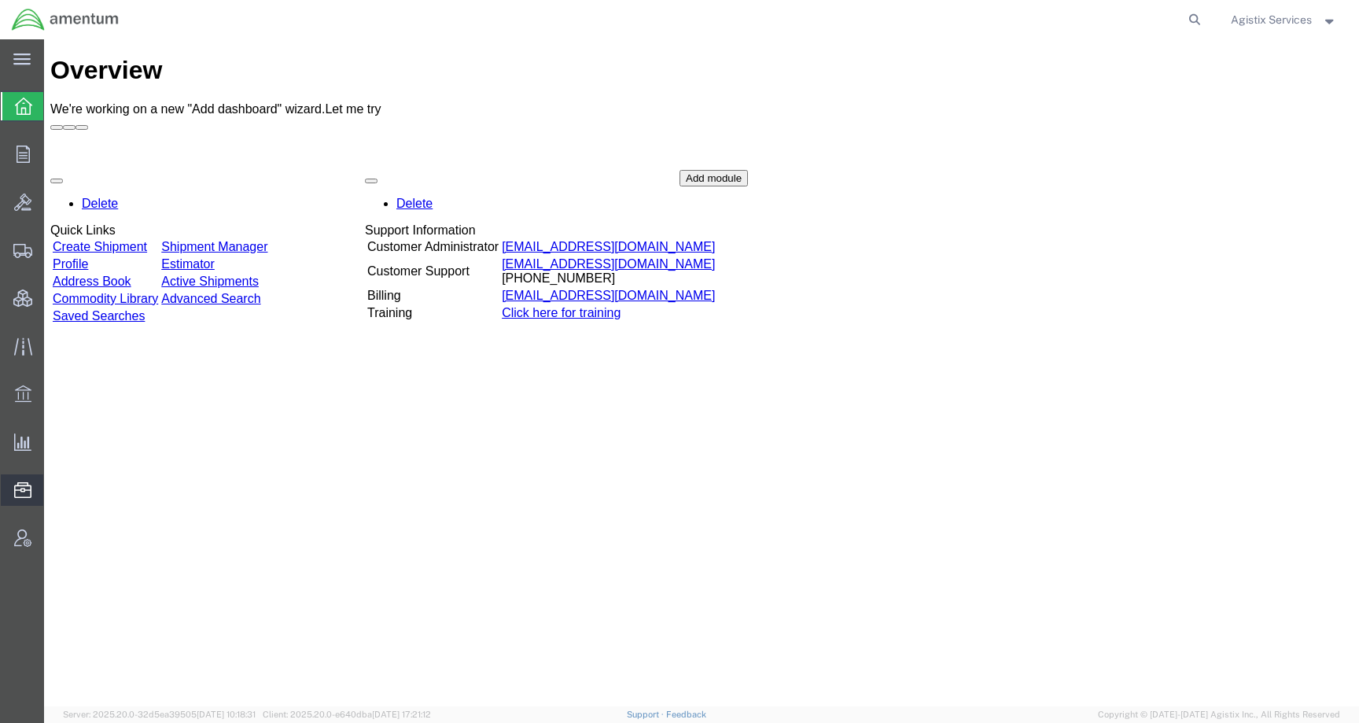
click at [0, 0] on span "Address Book" at bounding box center [0, 0] width 0 height 0
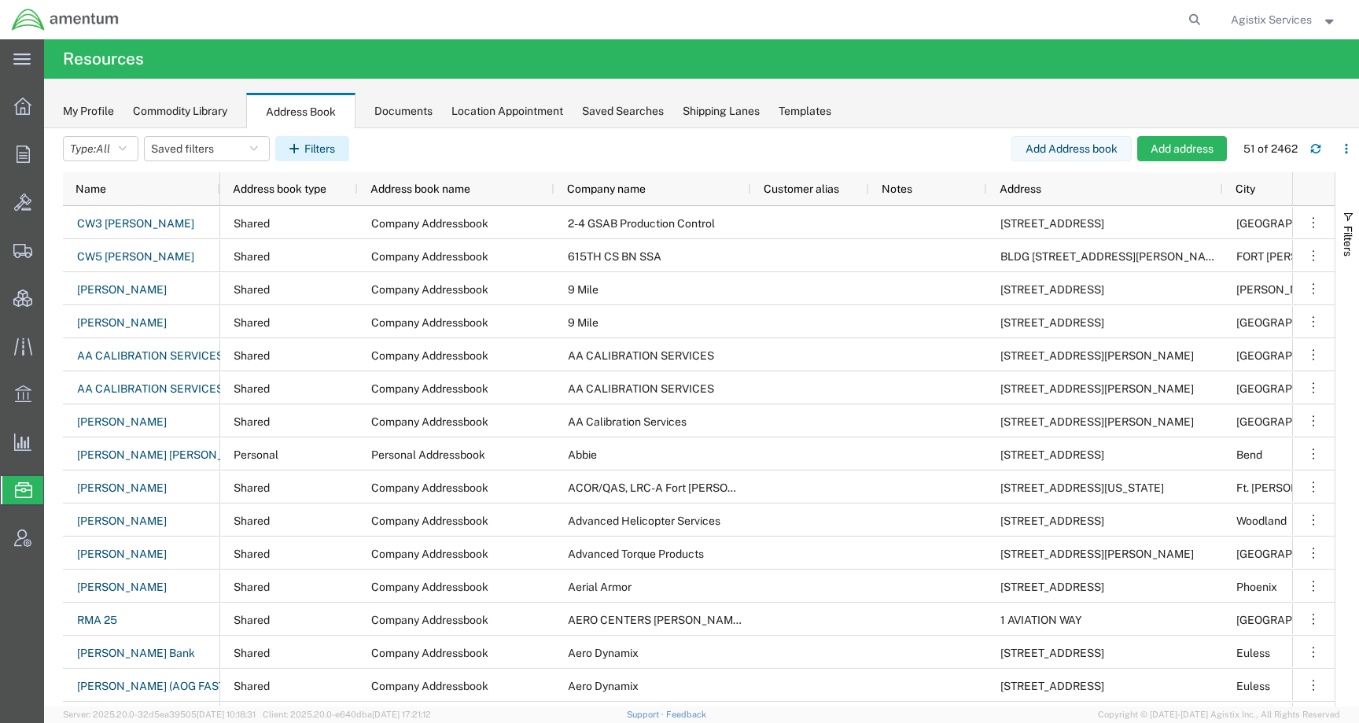
click at [323, 143] on button "Filters" at bounding box center [312, 148] width 74 height 25
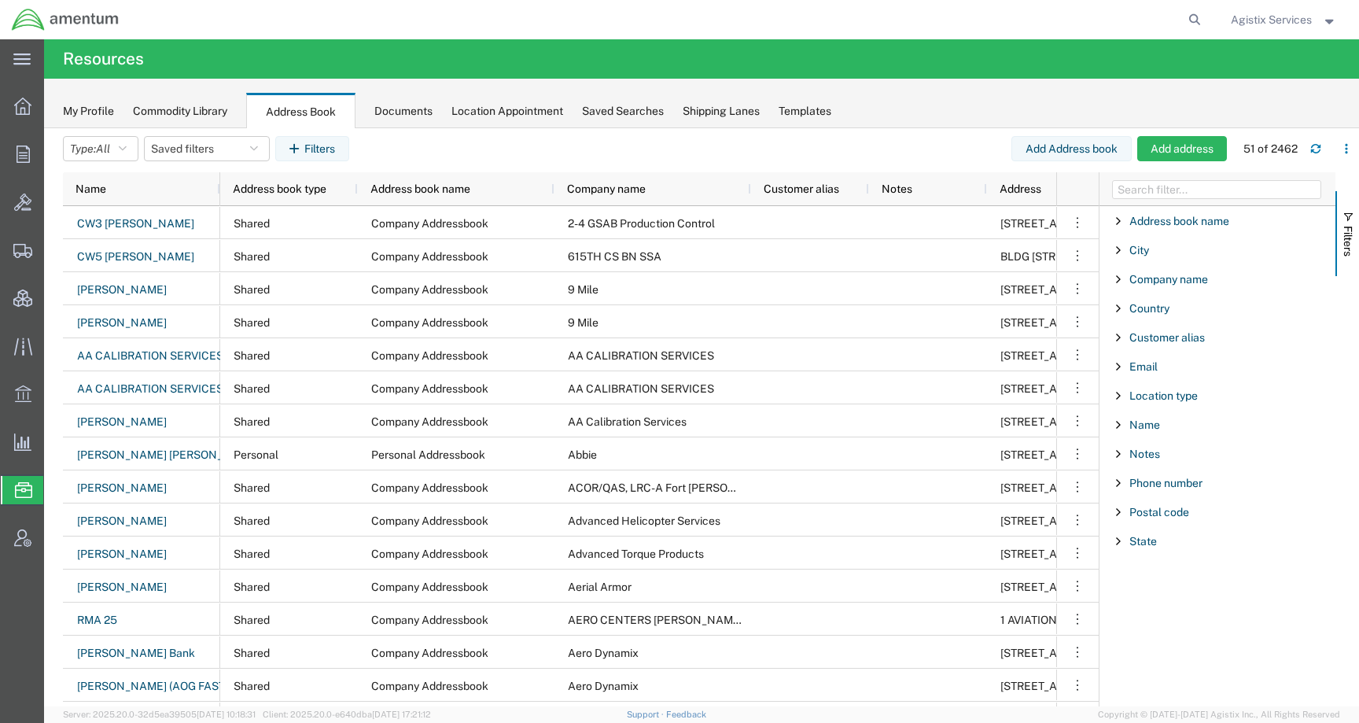
click at [1132, 375] on div "Email" at bounding box center [1218, 366] width 236 height 28
click at [1138, 370] on span "Email" at bounding box center [1144, 366] width 28 height 13
click at [1150, 405] on div "starts with" at bounding box center [1218, 406] width 180 height 13
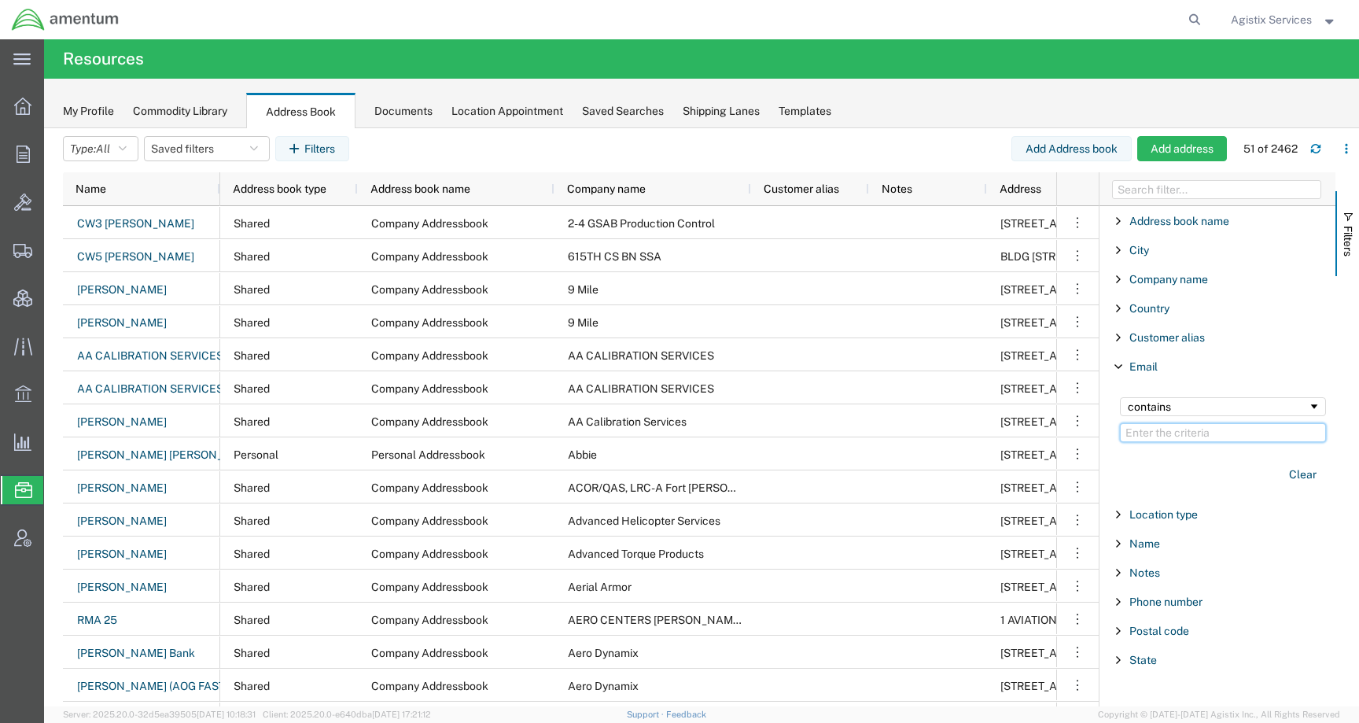
click at [1213, 433] on input "Filter Value" at bounding box center [1223, 432] width 206 height 19
paste input "amy.jones@ametum.com"
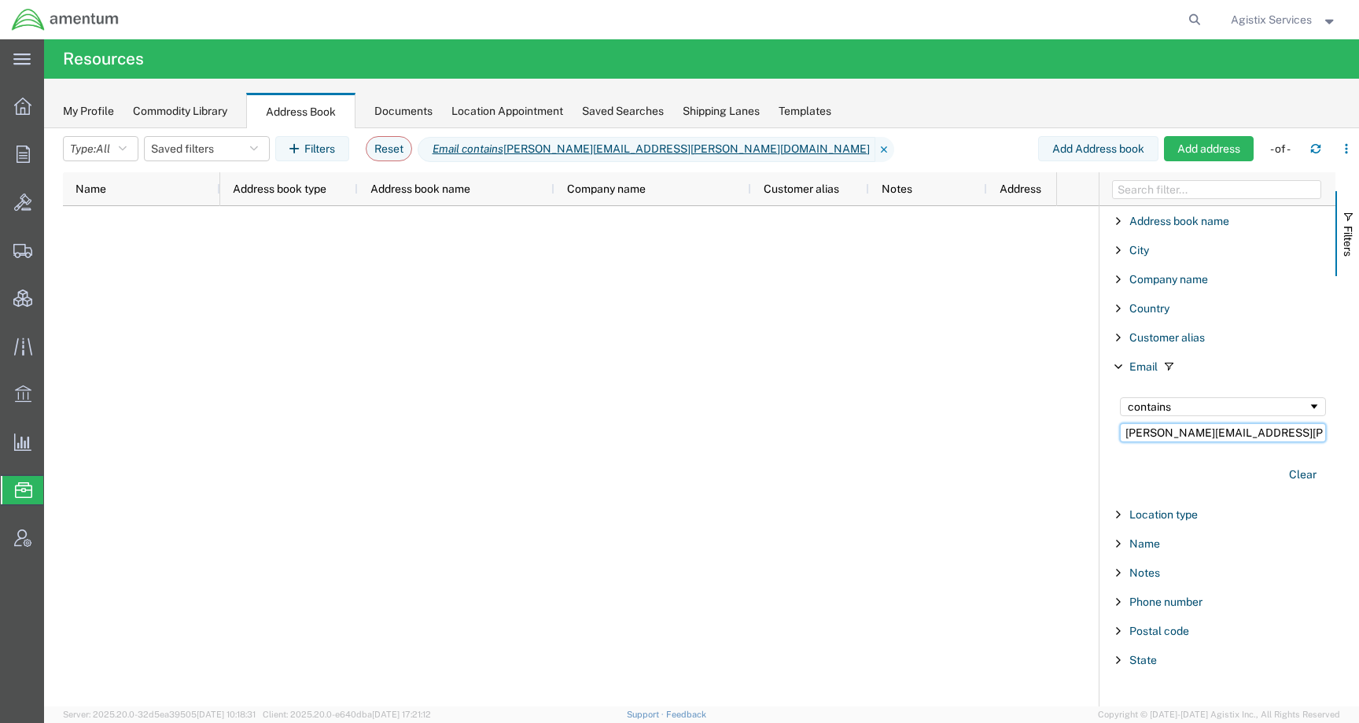
click at [1209, 433] on input "amy.jones@ametum.com" at bounding box center [1223, 432] width 206 height 19
click at [94, 154] on button "Type: All" at bounding box center [101, 148] width 76 height 25
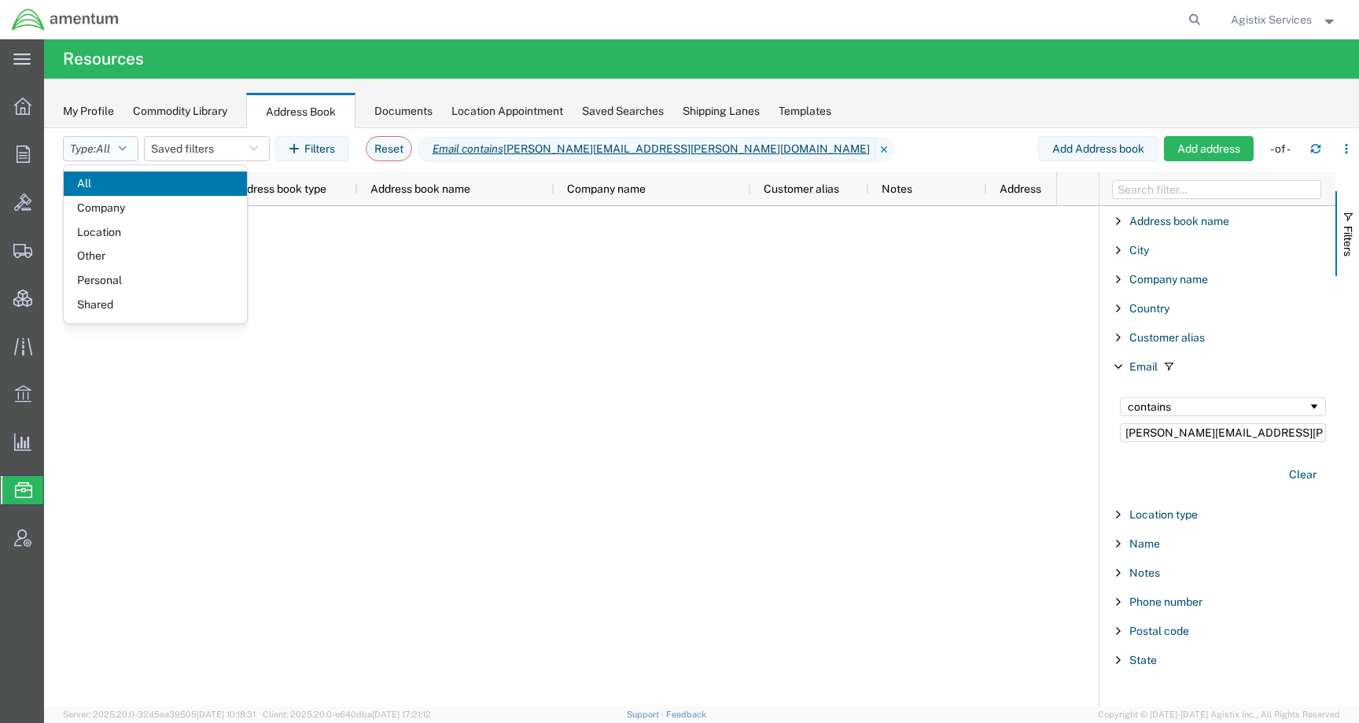
click at [94, 154] on button "Type: All" at bounding box center [101, 148] width 76 height 25
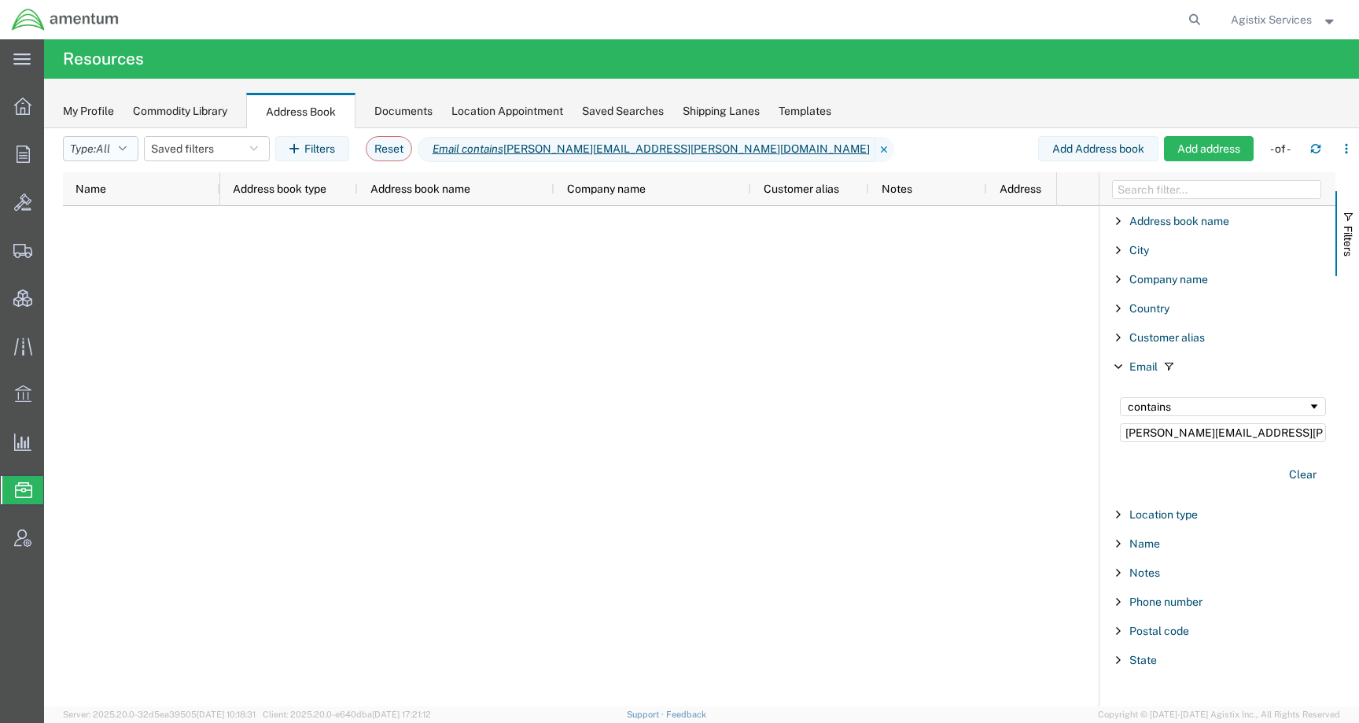
click at [94, 154] on button "Type: All" at bounding box center [101, 148] width 76 height 25
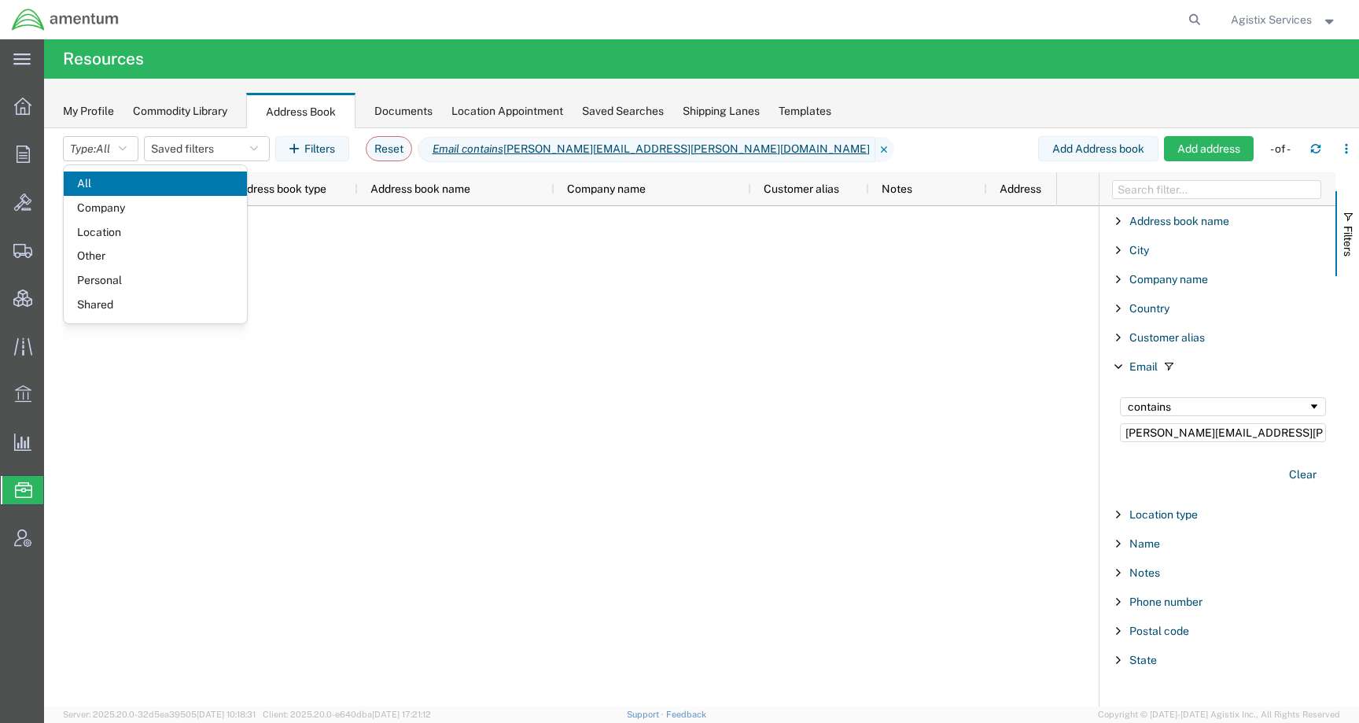
click at [355, 294] on div at bounding box center [638, 456] width 836 height 500
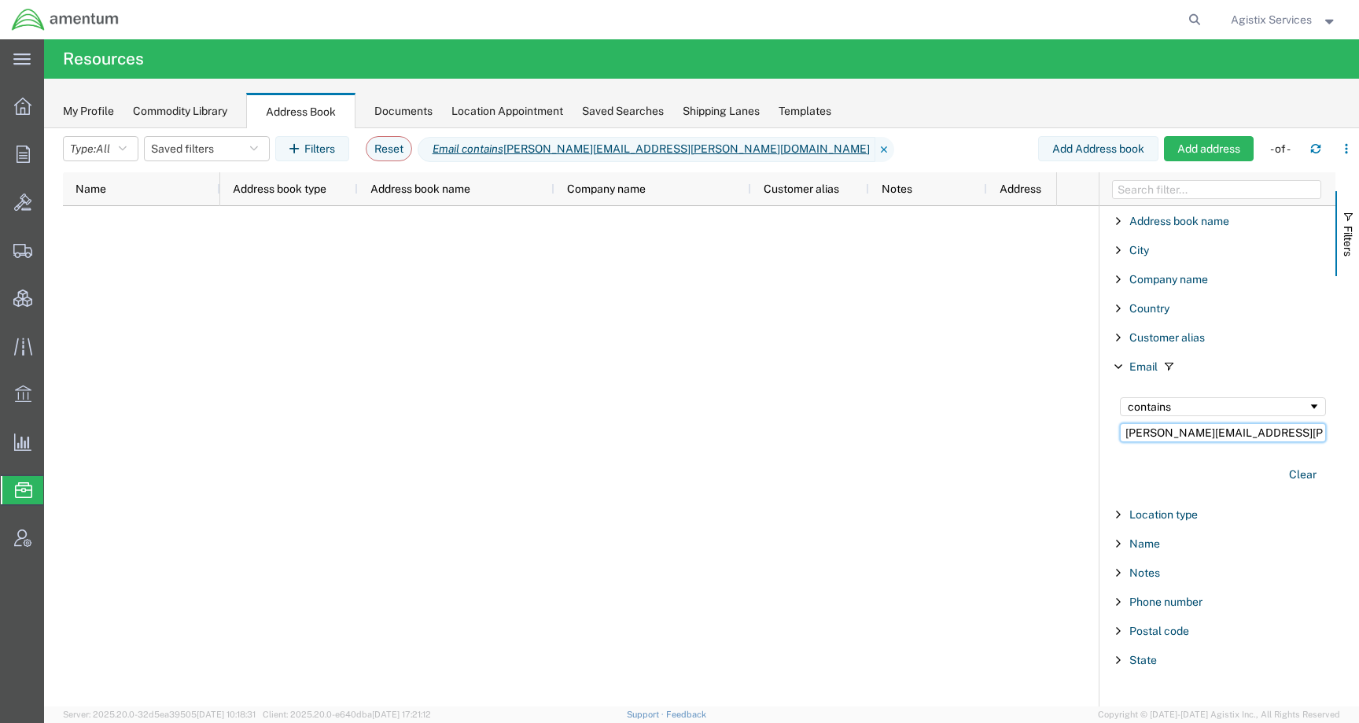
click at [1211, 433] on input "amy.jones@amentum.com" at bounding box center [1223, 432] width 206 height 19
type input "amy.jones@ametum.com"
click at [1283, 15] on span "Agistix Services" at bounding box center [1271, 19] width 81 height 17
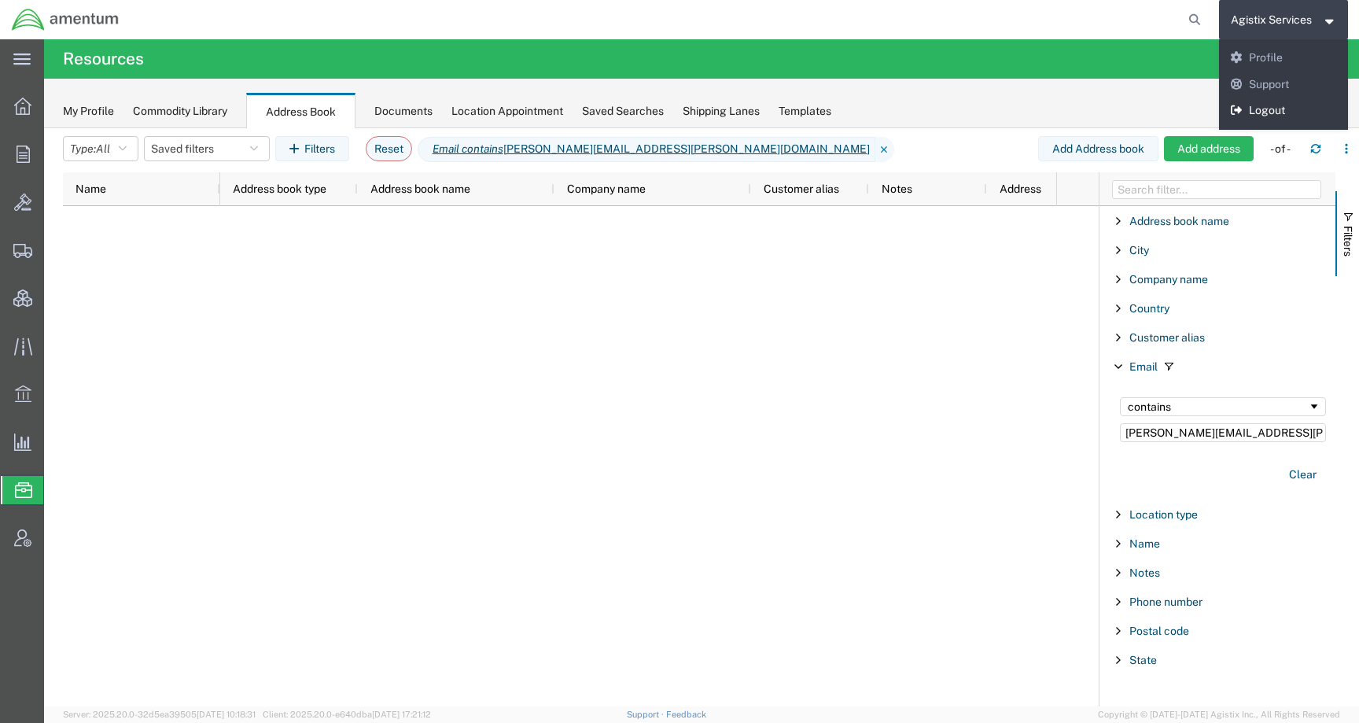
click at [1266, 113] on link "Logout" at bounding box center [1284, 111] width 130 height 27
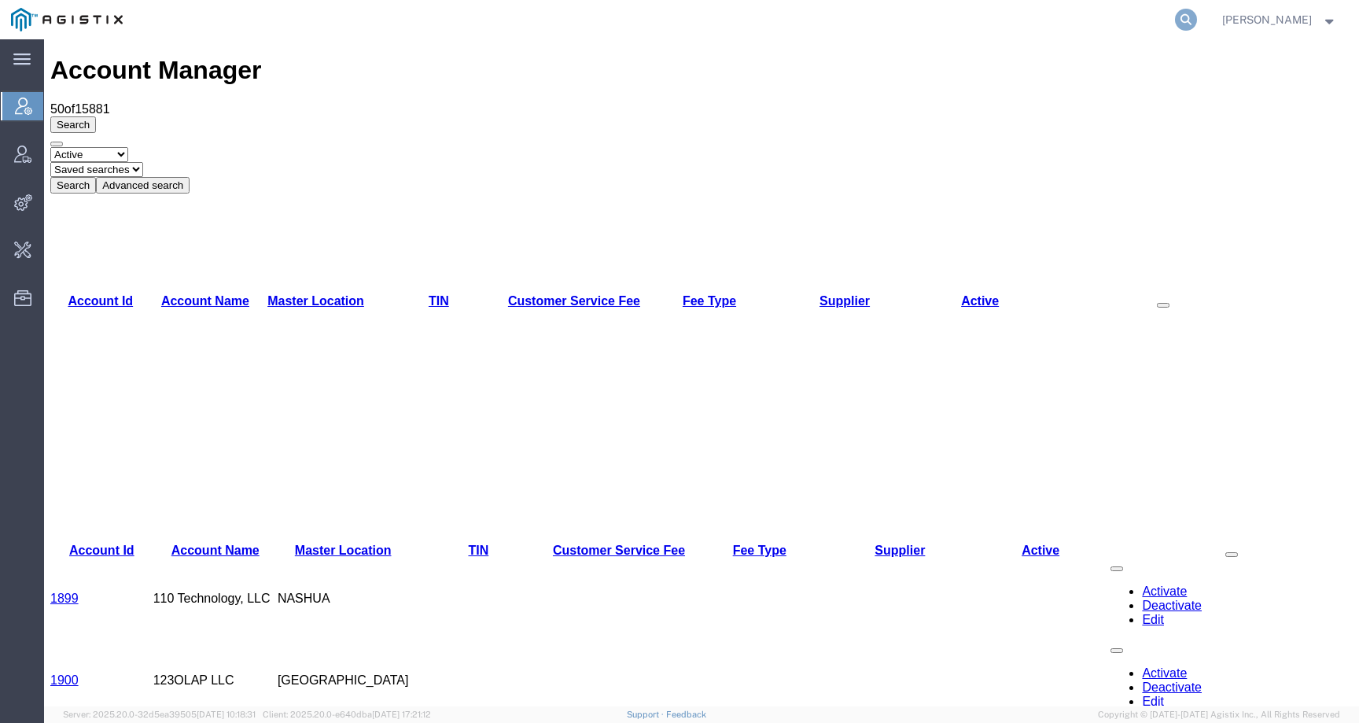
click at [1197, 10] on icon at bounding box center [1186, 20] width 22 height 22
click at [1175, 19] on input "search" at bounding box center [936, 20] width 478 height 38
paste input "57051364"
type input "57051364"
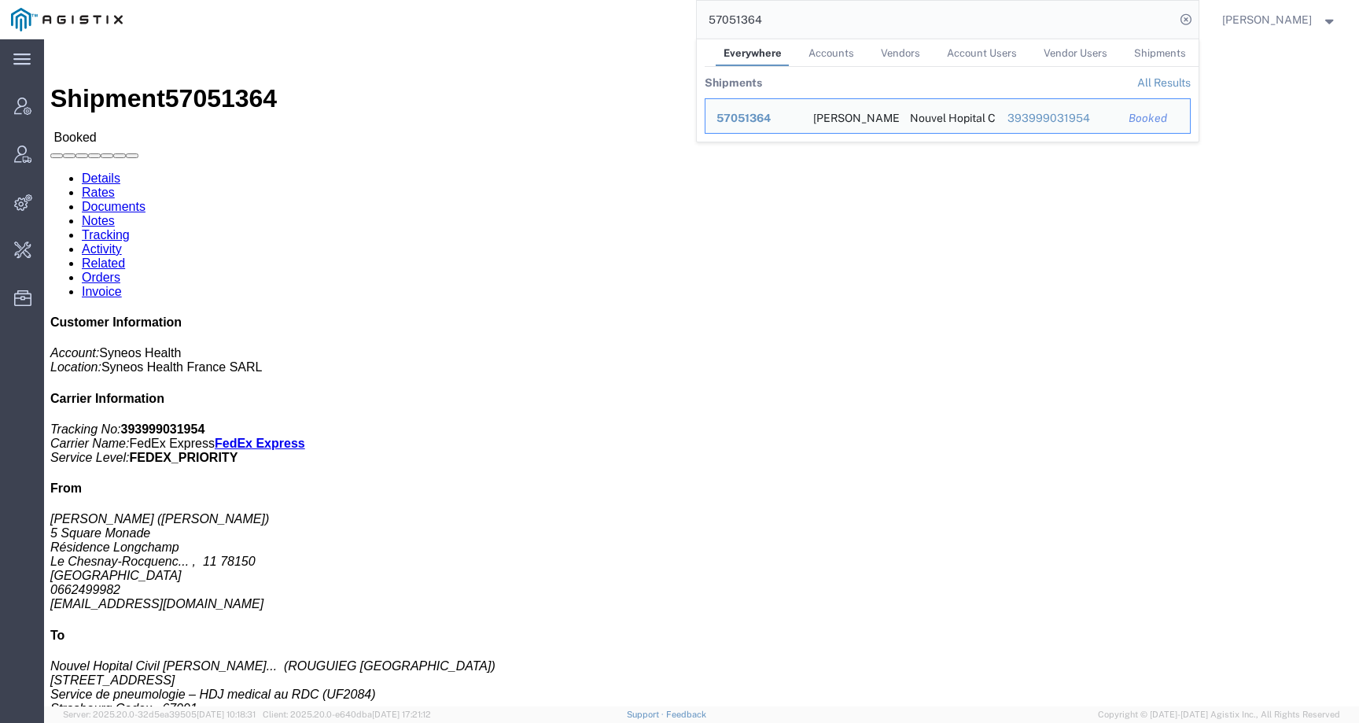
click h4 "Routing & Vehicle Information"
